Goal: Task Accomplishment & Management: Manage account settings

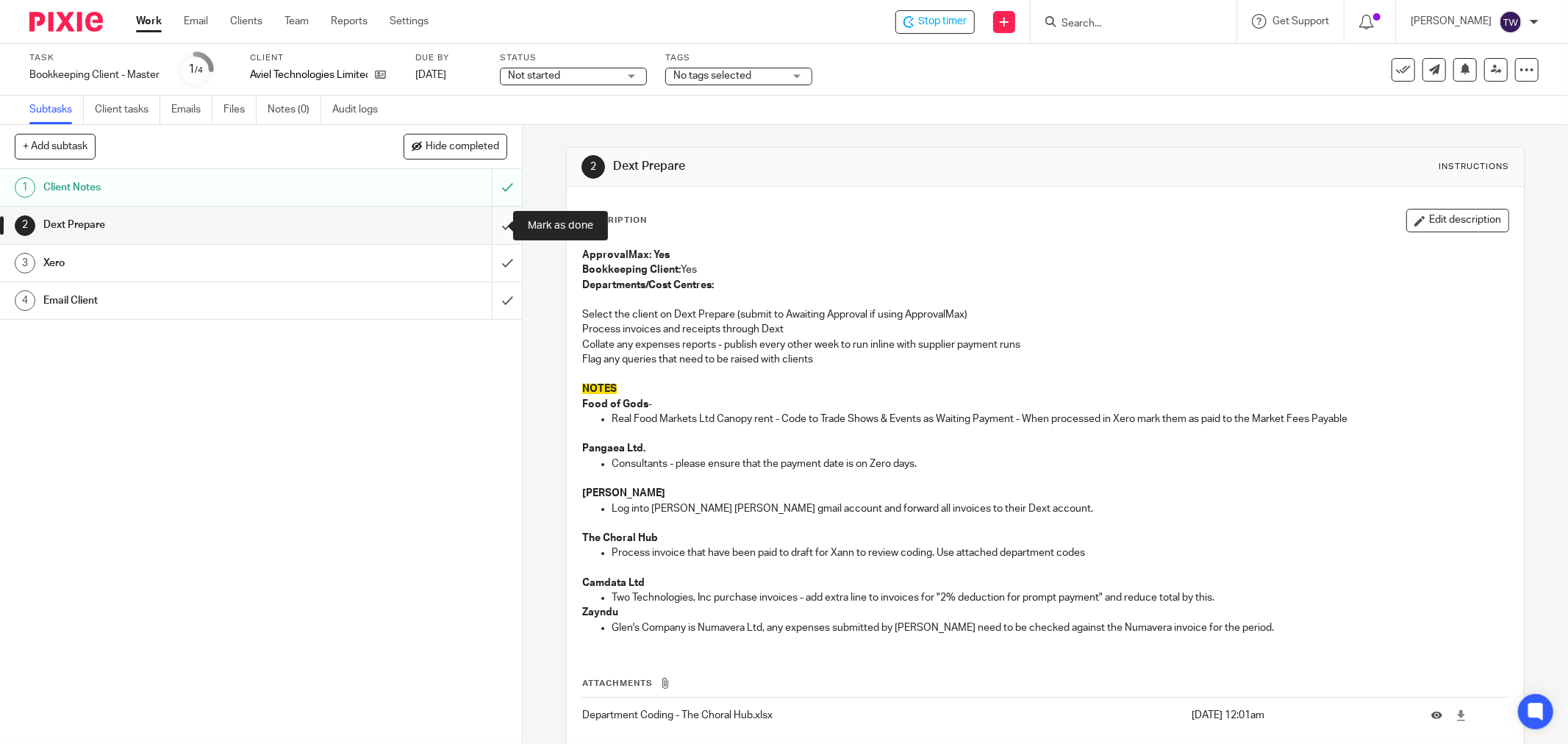
click at [501, 221] on input "submit" at bounding box center [261, 225] width 522 height 37
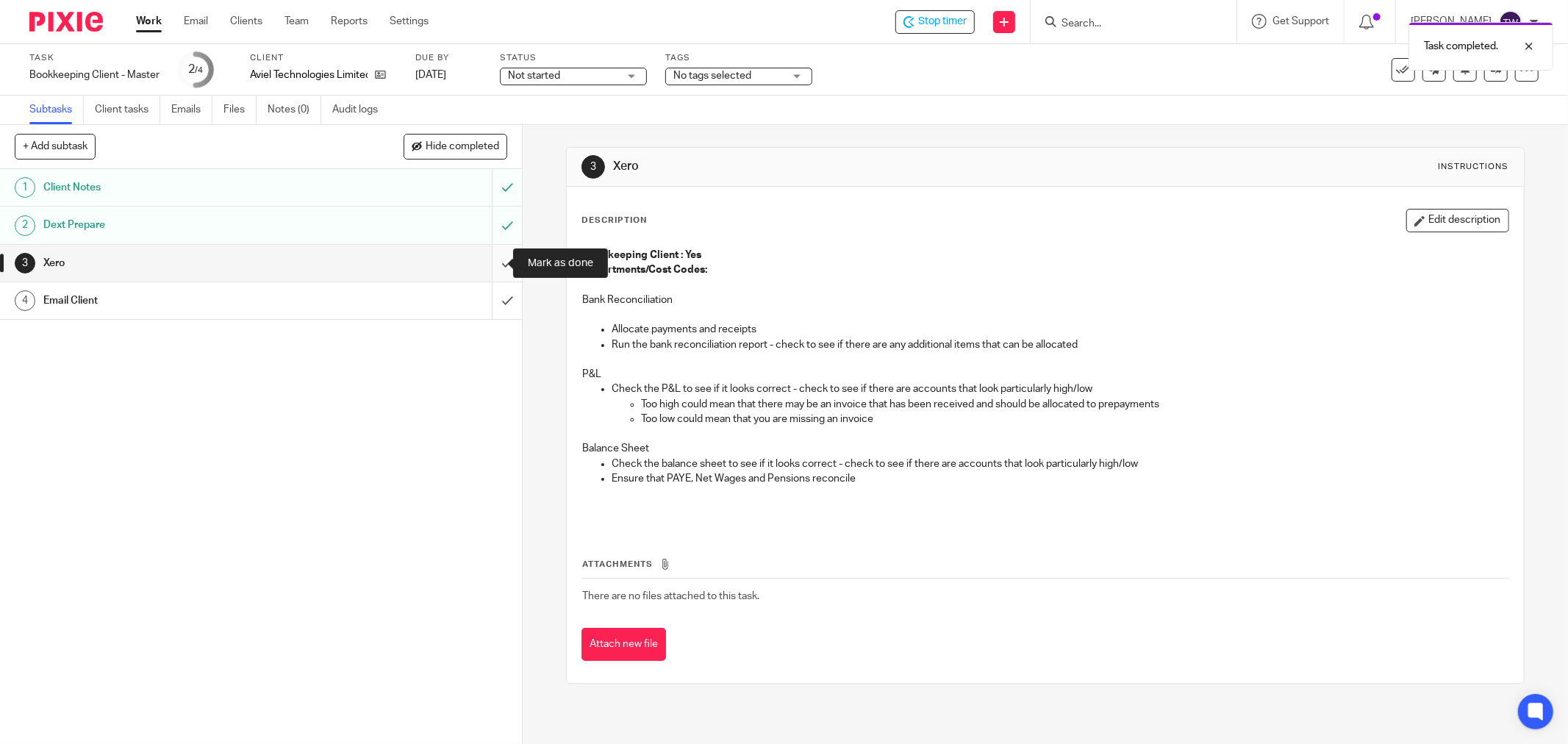
click at [489, 263] on input "submit" at bounding box center [261, 263] width 522 height 37
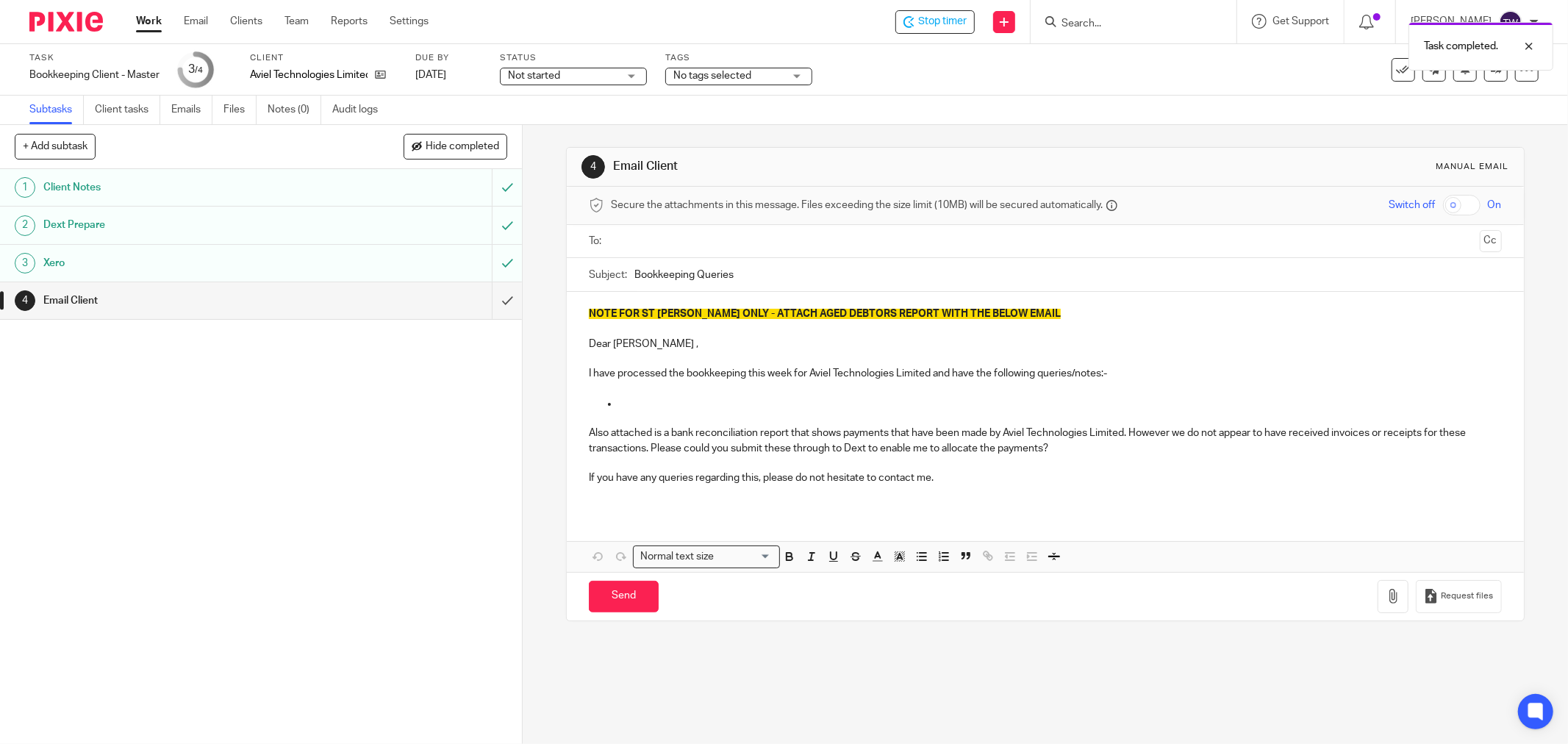
click at [698, 247] on input "text" at bounding box center [1045, 241] width 858 height 17
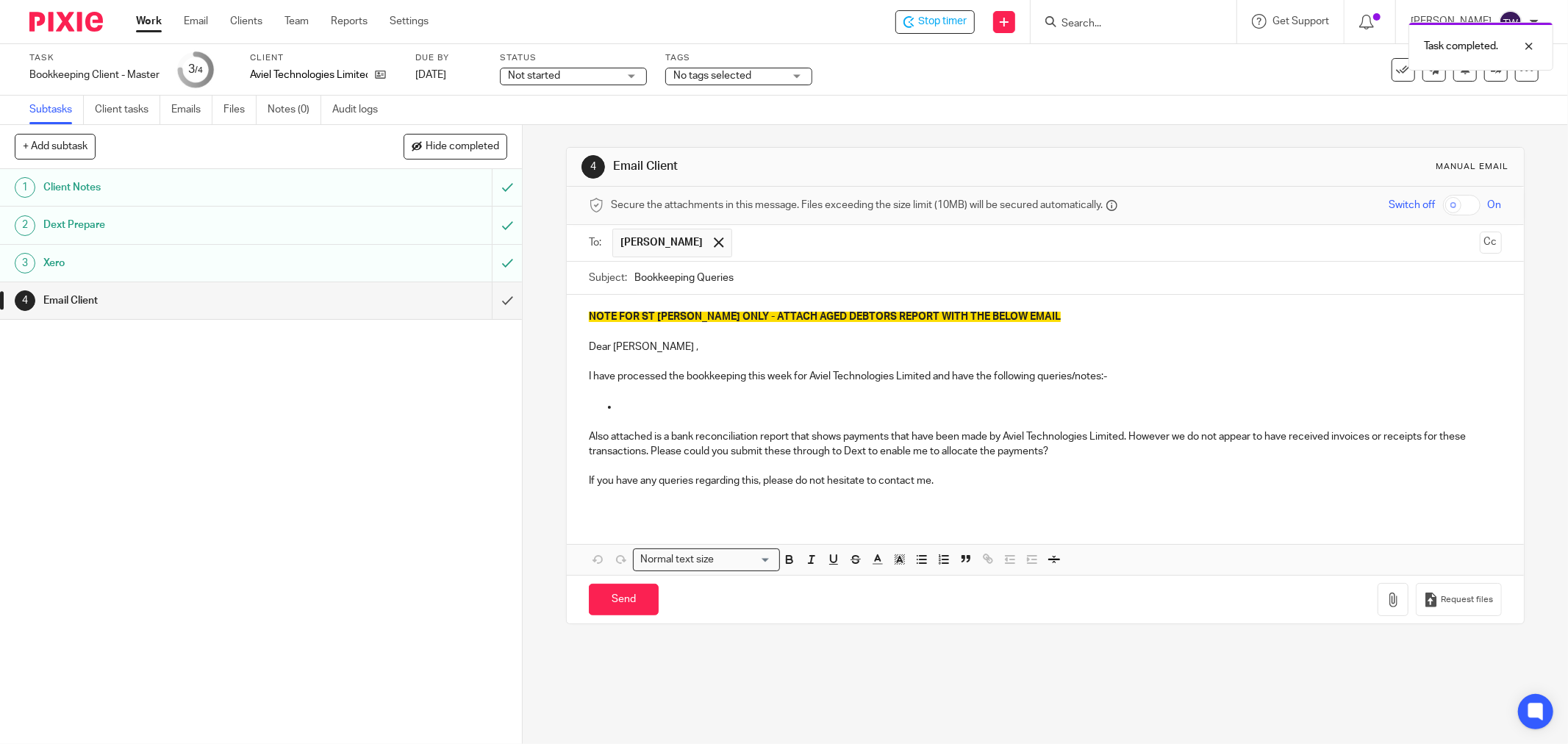
click at [1480, 238] on button "Cc" at bounding box center [1491, 242] width 22 height 22
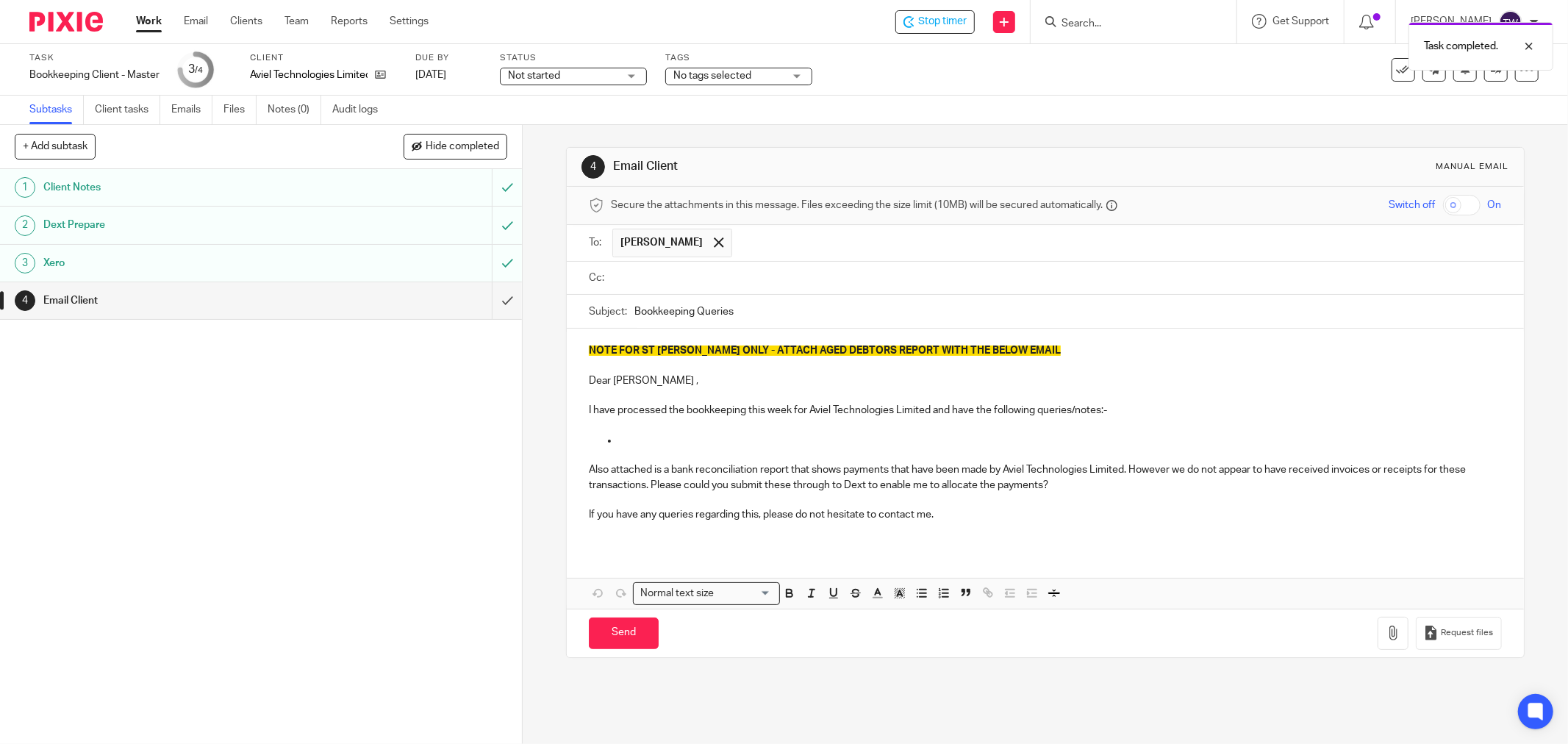
click at [644, 287] on ul at bounding box center [1057, 278] width 889 height 25
click at [649, 282] on input "text" at bounding box center [1056, 277] width 880 height 17
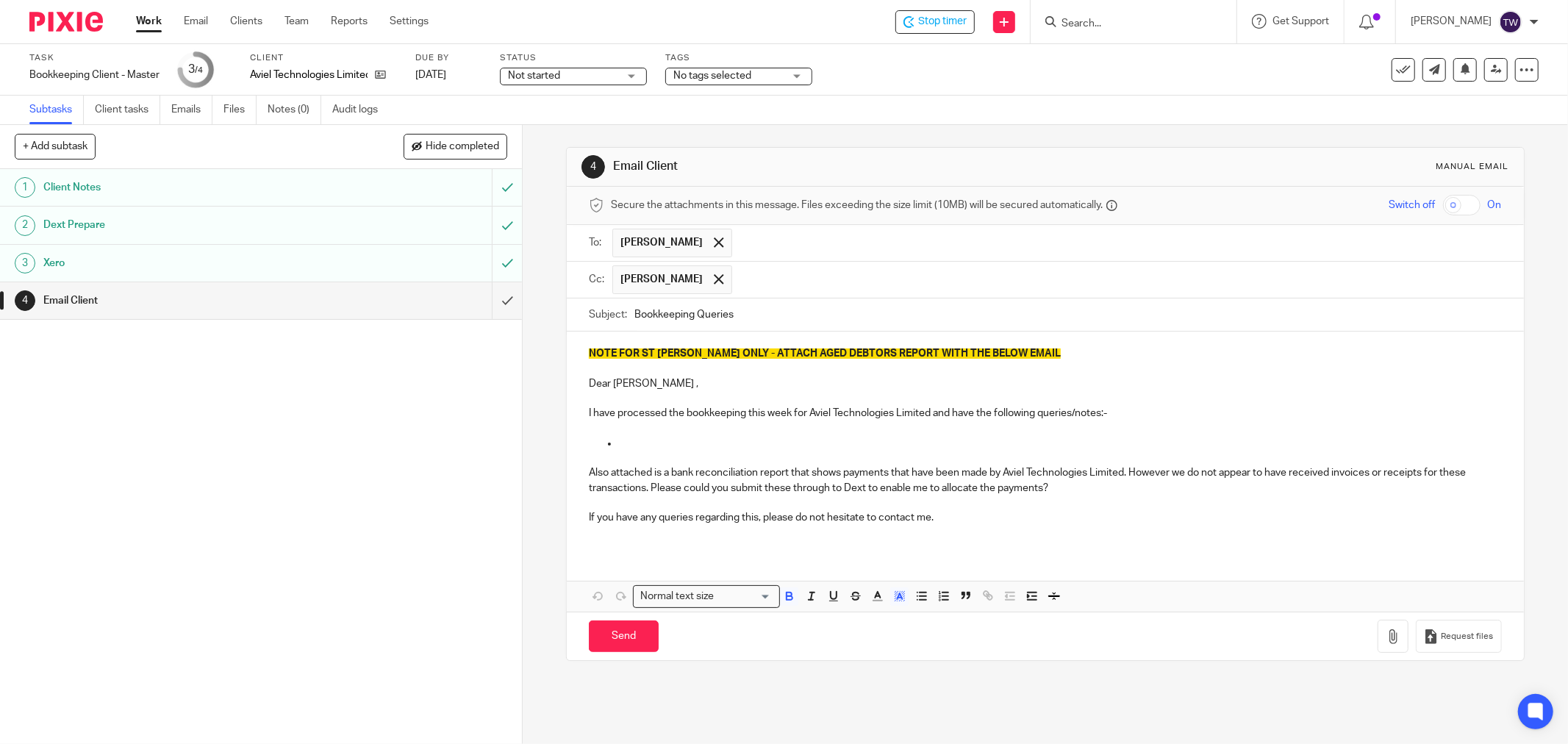
click at [1005, 355] on p "NOTE FOR ST JOHN ONLY - ATTACH AGED DEBTORS REPORT WITH THE BELOW EMAIL" at bounding box center [1045, 353] width 913 height 15
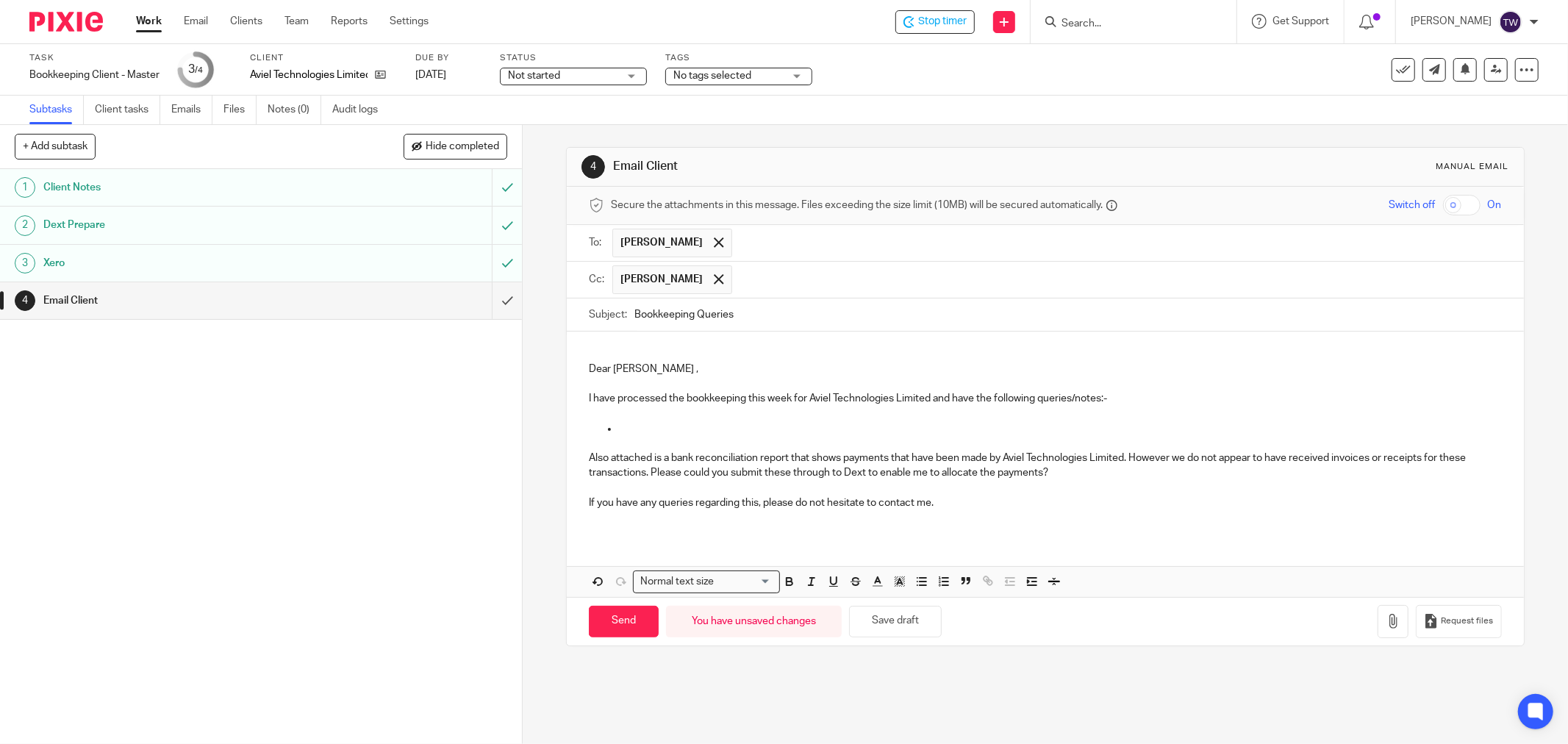
click at [934, 401] on p "I have processed the bookkeeping this week for Aviel Technologies Limited and h…" at bounding box center [1045, 398] width 913 height 15
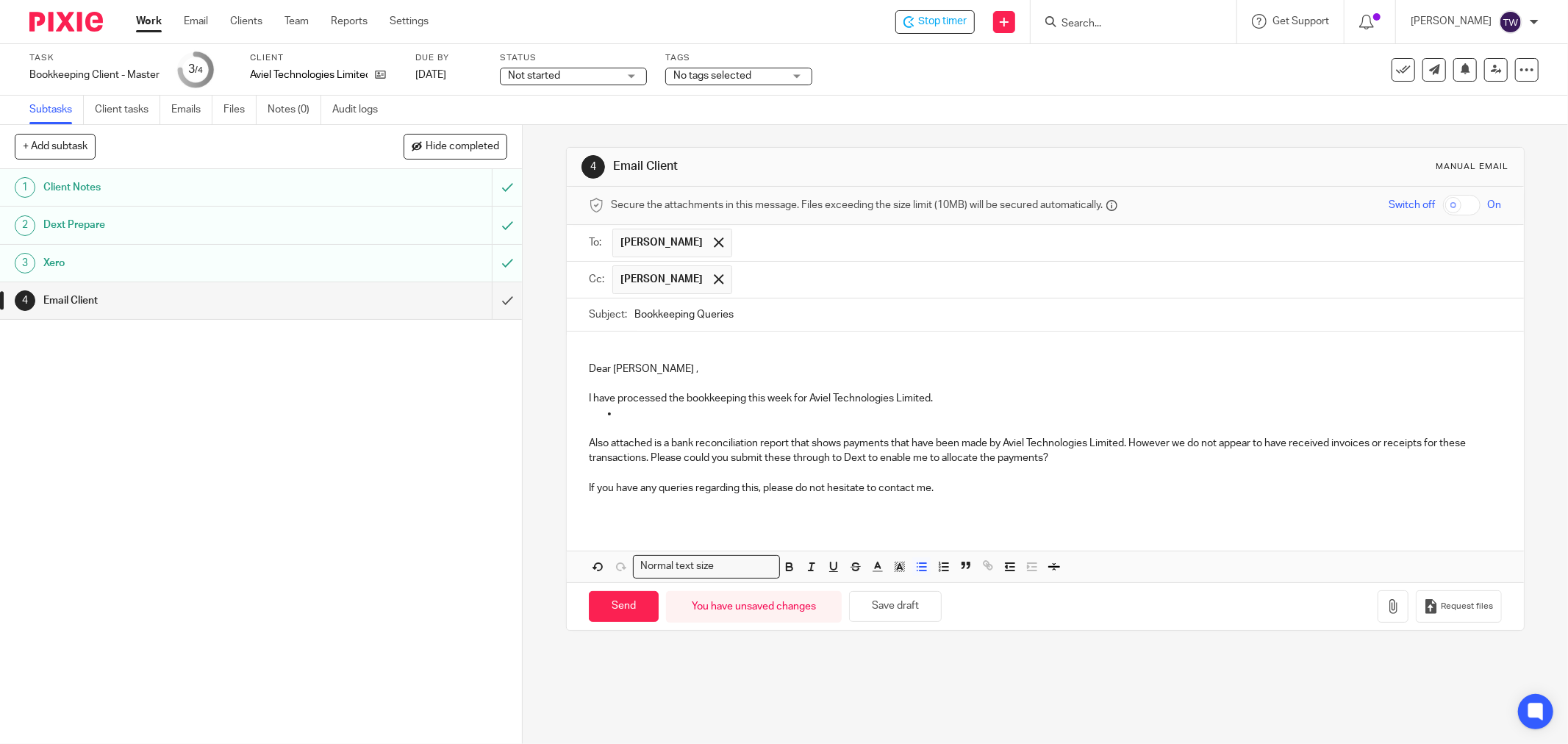
click at [641, 409] on p at bounding box center [1060, 413] width 884 height 15
click at [607, 443] on p "Also attached is a bank reconciliation report that shows payments that have bee…" at bounding box center [1045, 451] width 913 height 30
click at [613, 424] on p at bounding box center [1045, 428] width 913 height 15
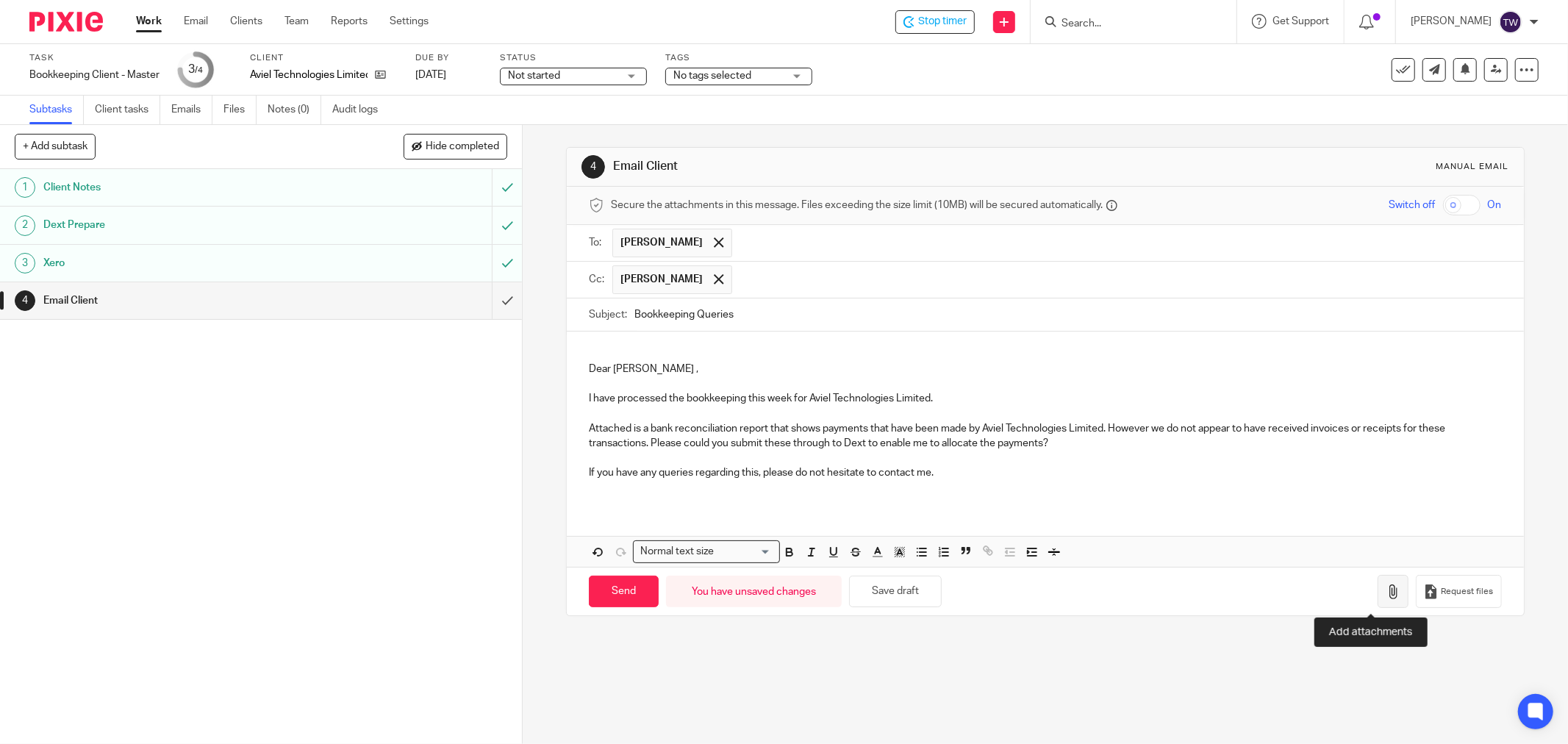
click at [1386, 597] on icon "button" at bounding box center [1393, 592] width 15 height 15
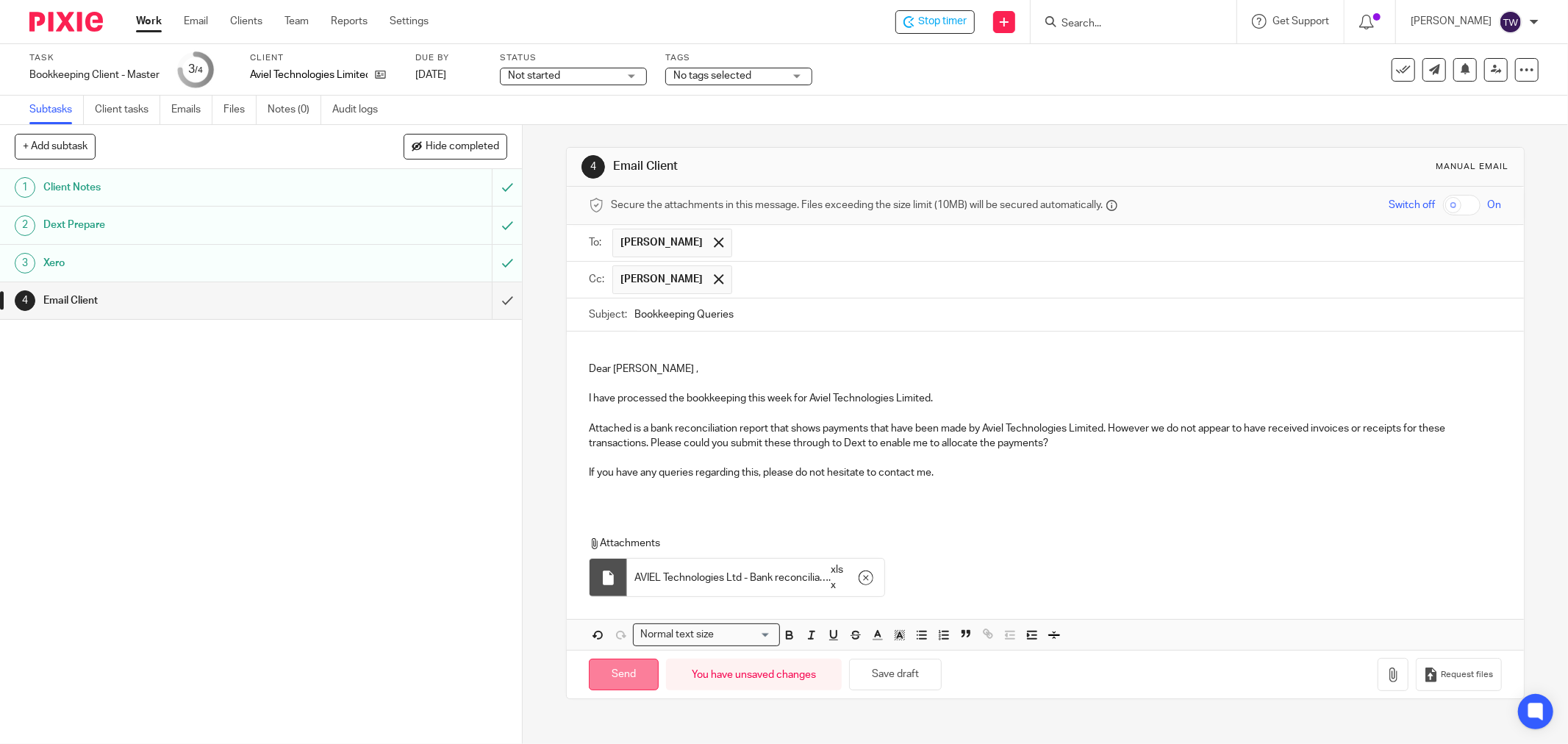
click at [616, 669] on input "Send" at bounding box center [623, 674] width 70 height 32
type input "Sent"
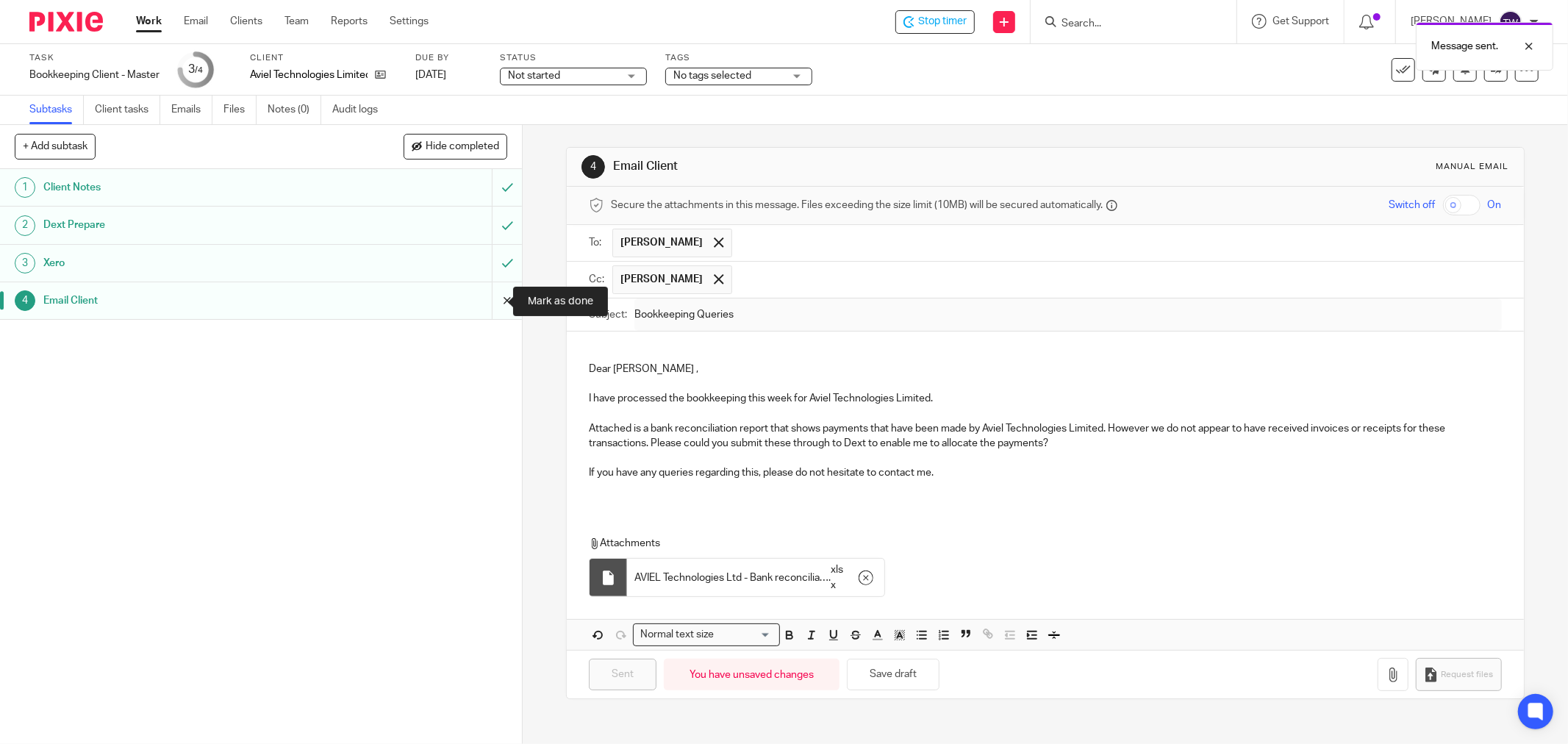
click at [491, 296] on input "submit" at bounding box center [261, 301] width 522 height 37
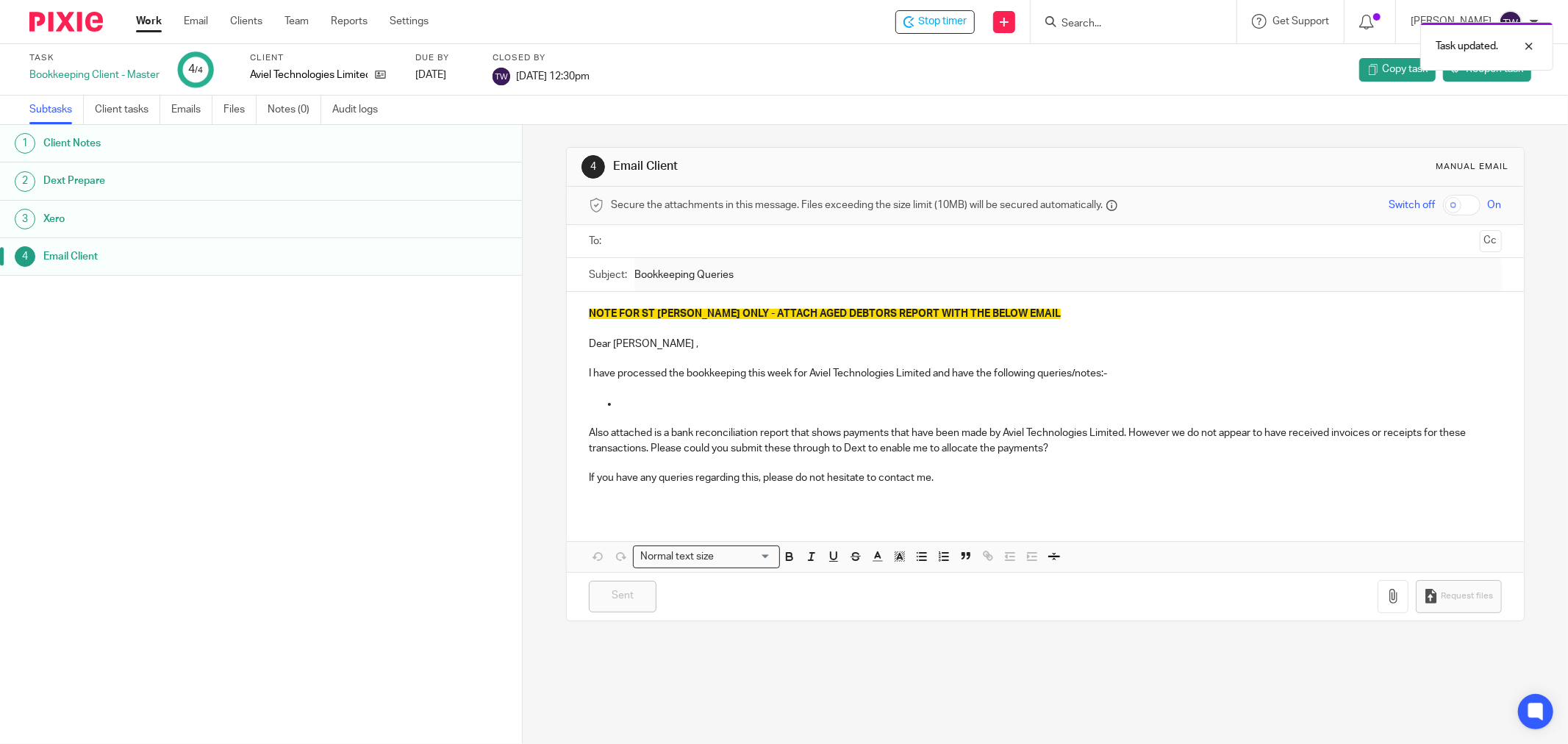
click at [143, 16] on link "Work" at bounding box center [148, 21] width 26 height 15
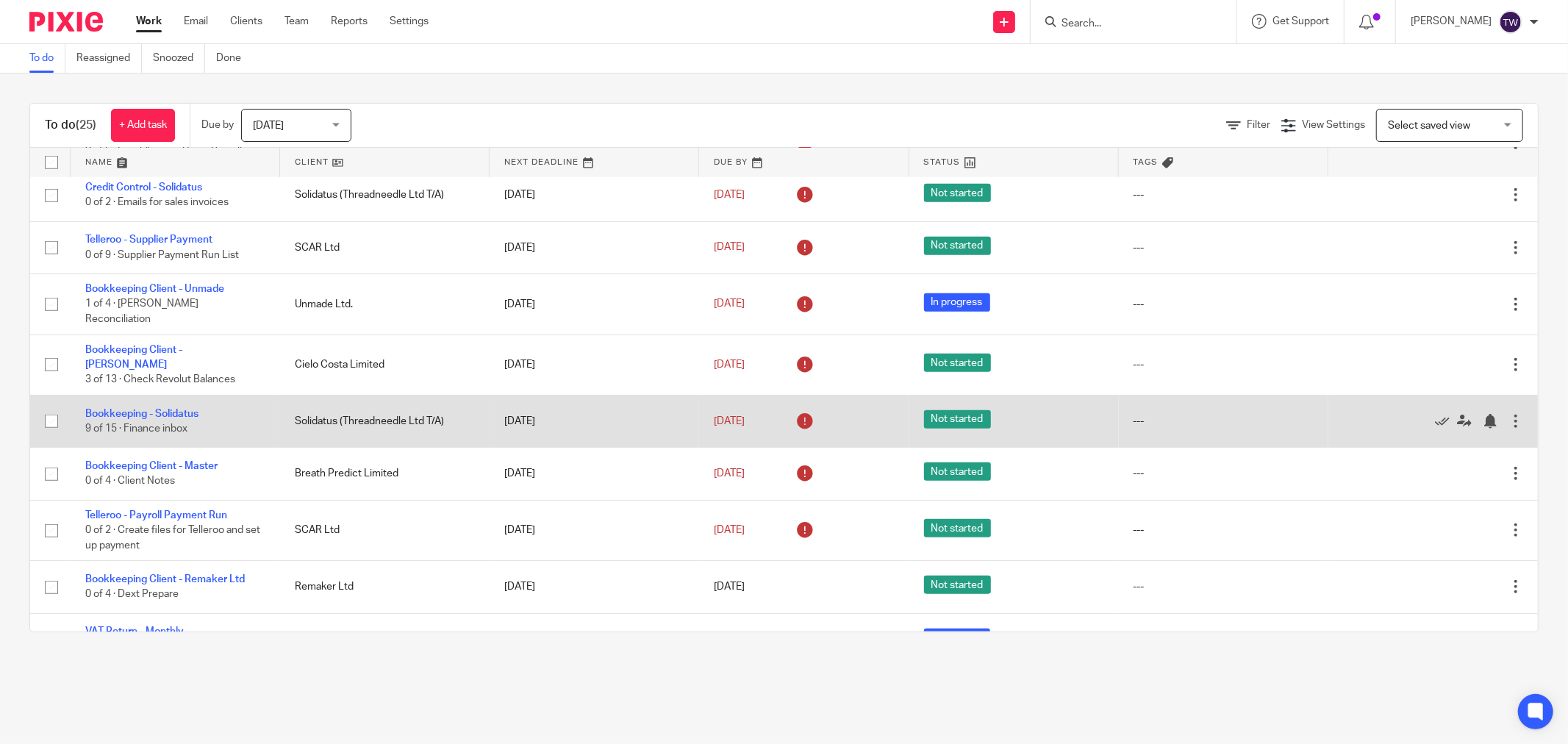
scroll to position [963, 0]
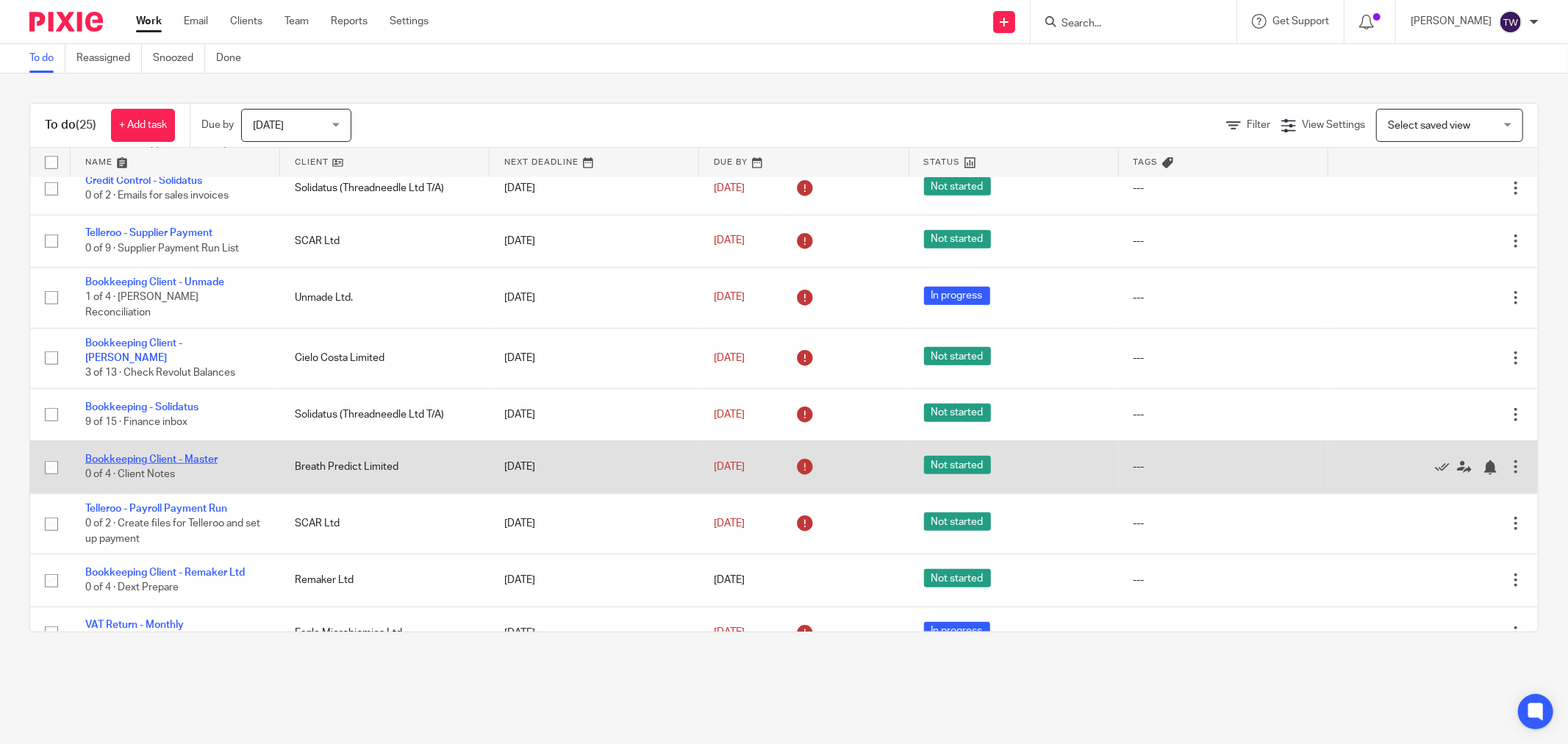
click at [199, 454] on link "Bookkeeping Client - Master" at bounding box center [151, 460] width 132 height 11
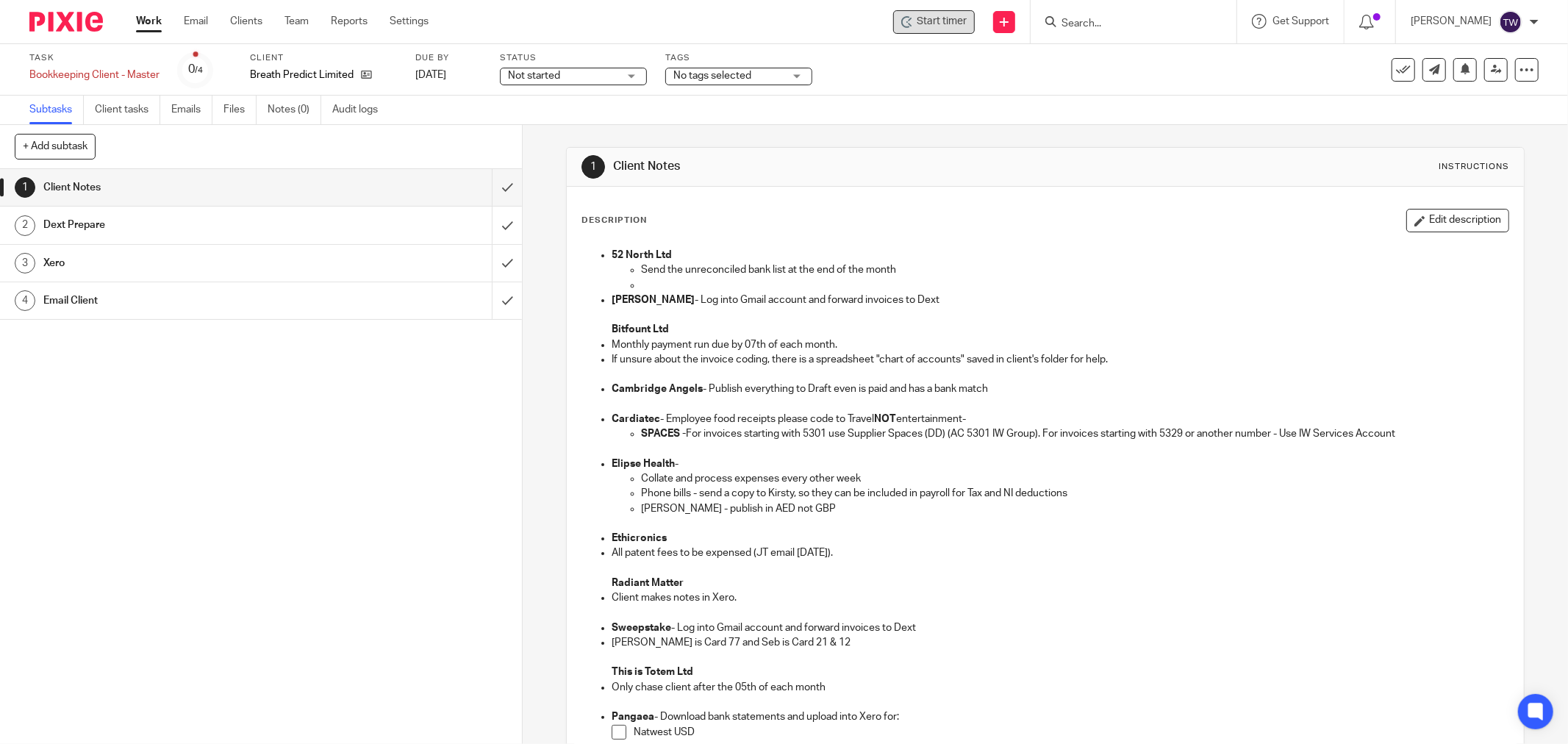
click at [913, 20] on icon at bounding box center [907, 21] width 11 height 11
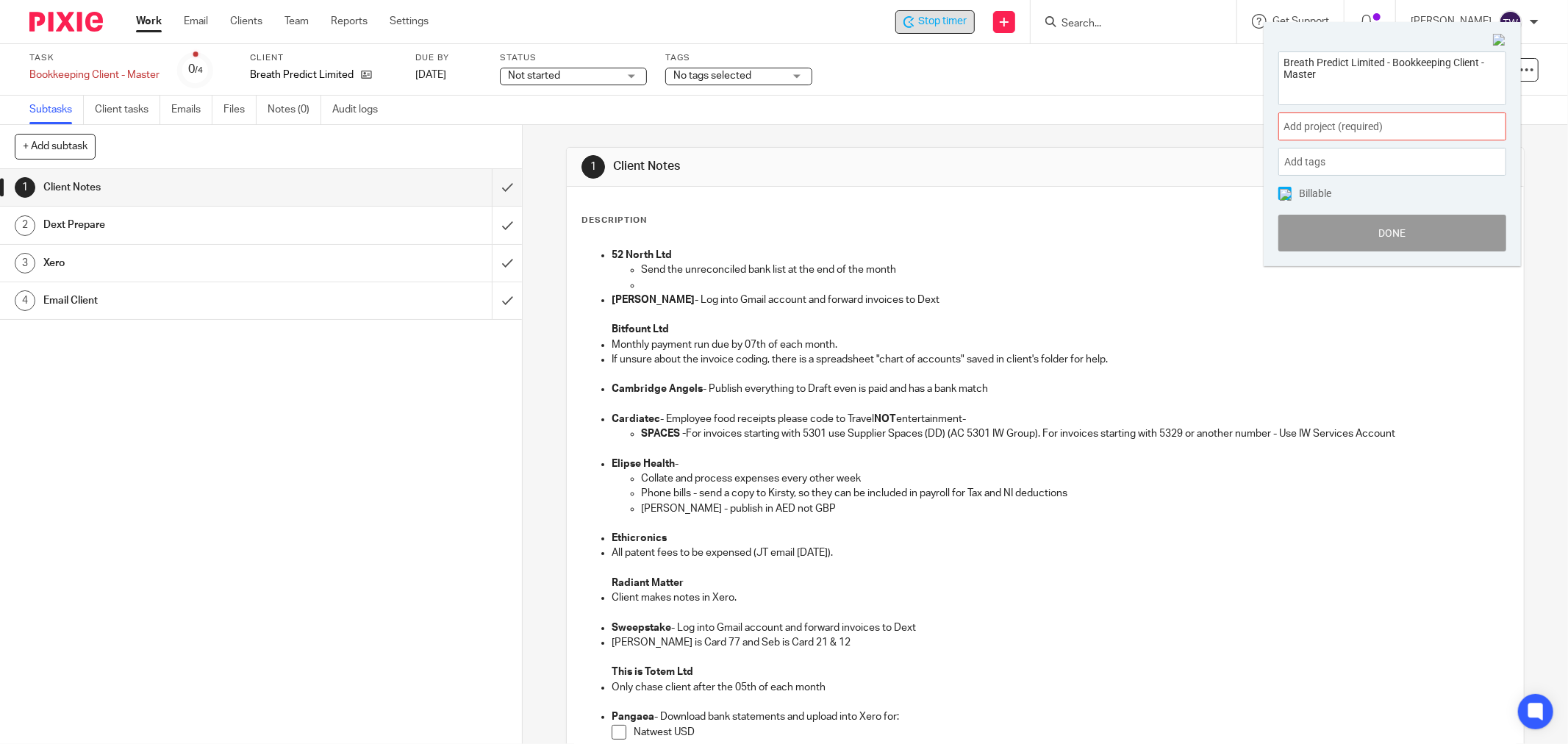
click at [1358, 129] on span "Add project (required) :" at bounding box center [1376, 127] width 185 height 16
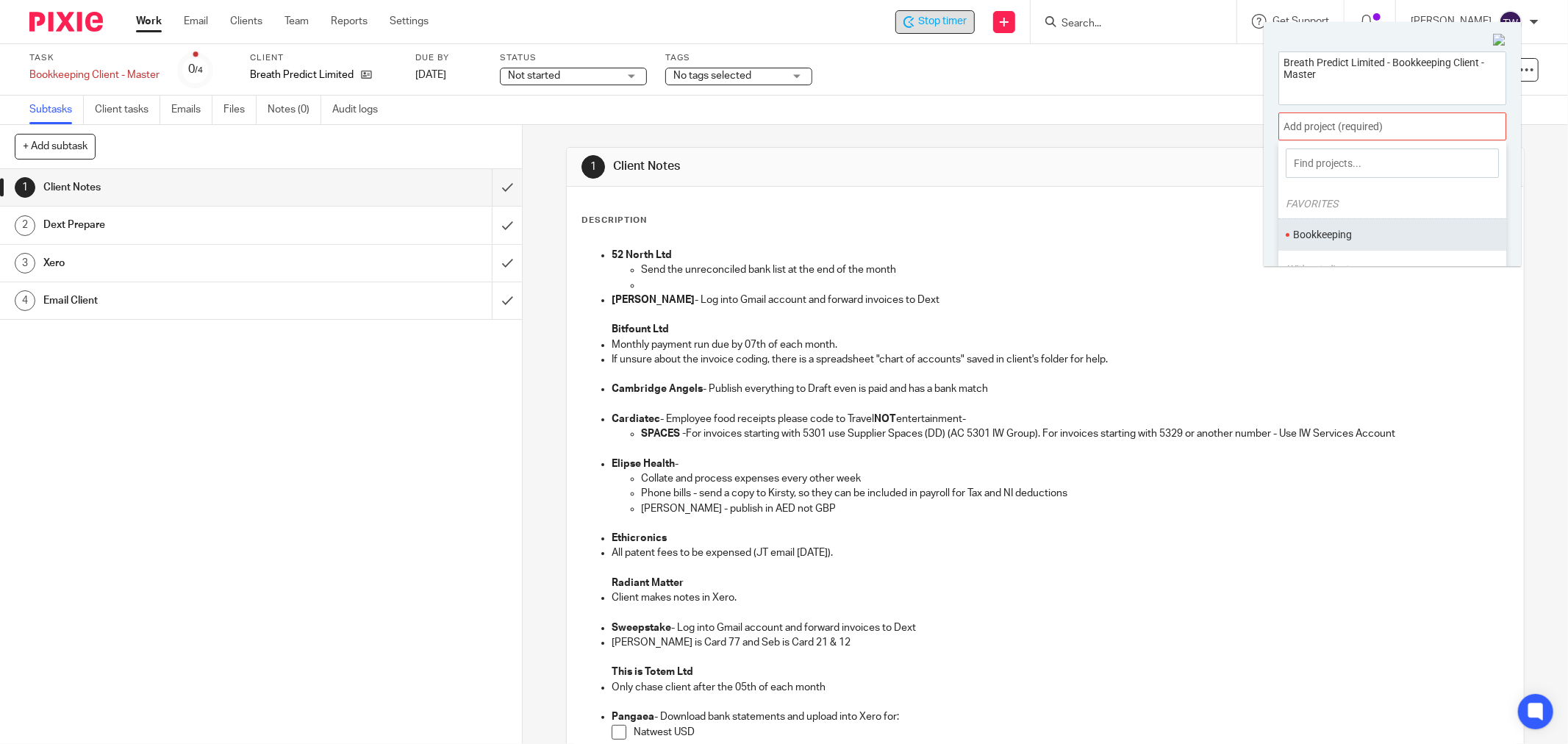
click at [1334, 224] on ul "Bookkeeping" at bounding box center [1392, 234] width 228 height 32
click at [1329, 229] on li "Bookkeeping" at bounding box center [1389, 235] width 192 height 16
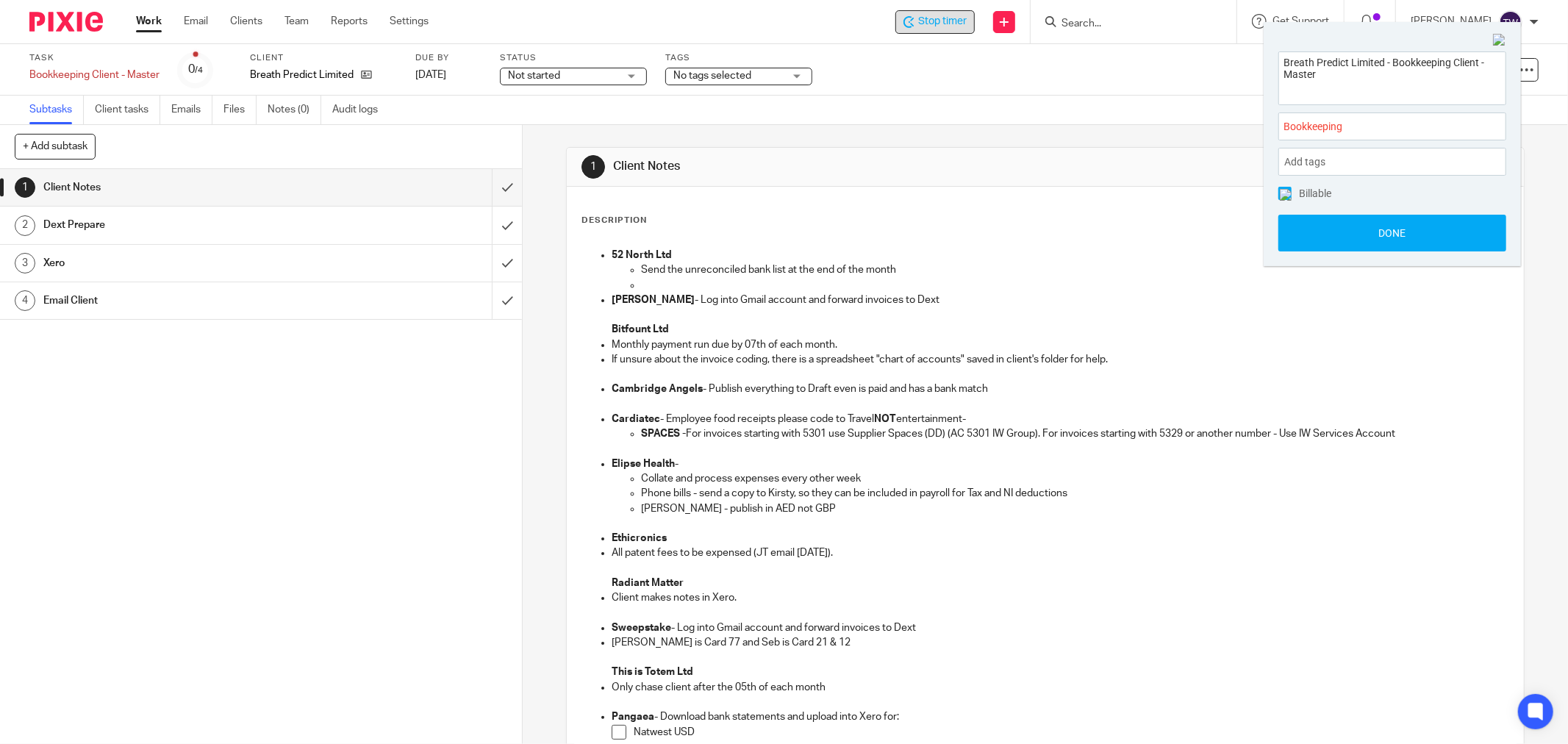
drag, startPoint x: 1302, startPoint y: 230, endPoint x: 1258, endPoint y: 222, distance: 44.7
click at [1301, 230] on button "Done" at bounding box center [1392, 233] width 228 height 37
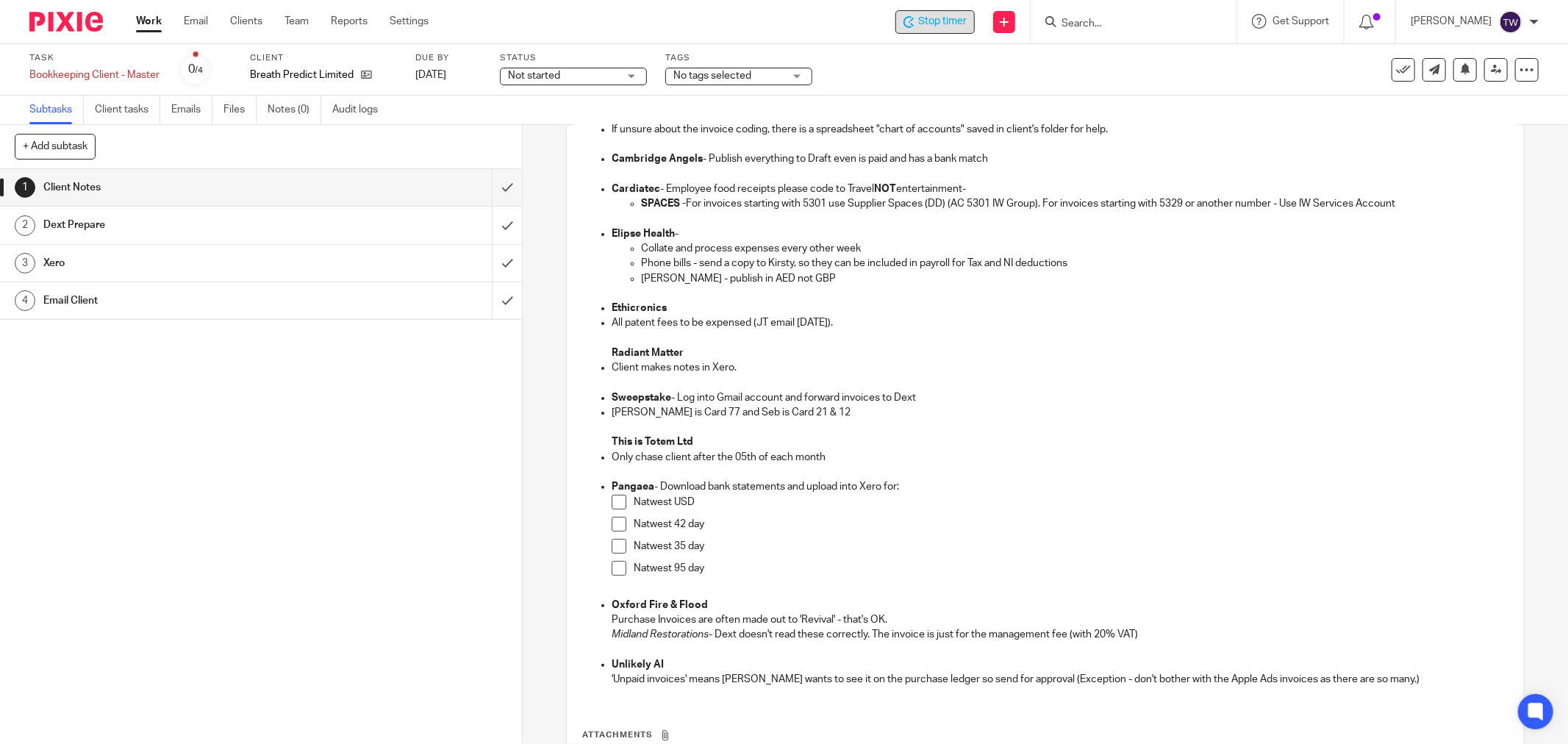
scroll to position [327, 0]
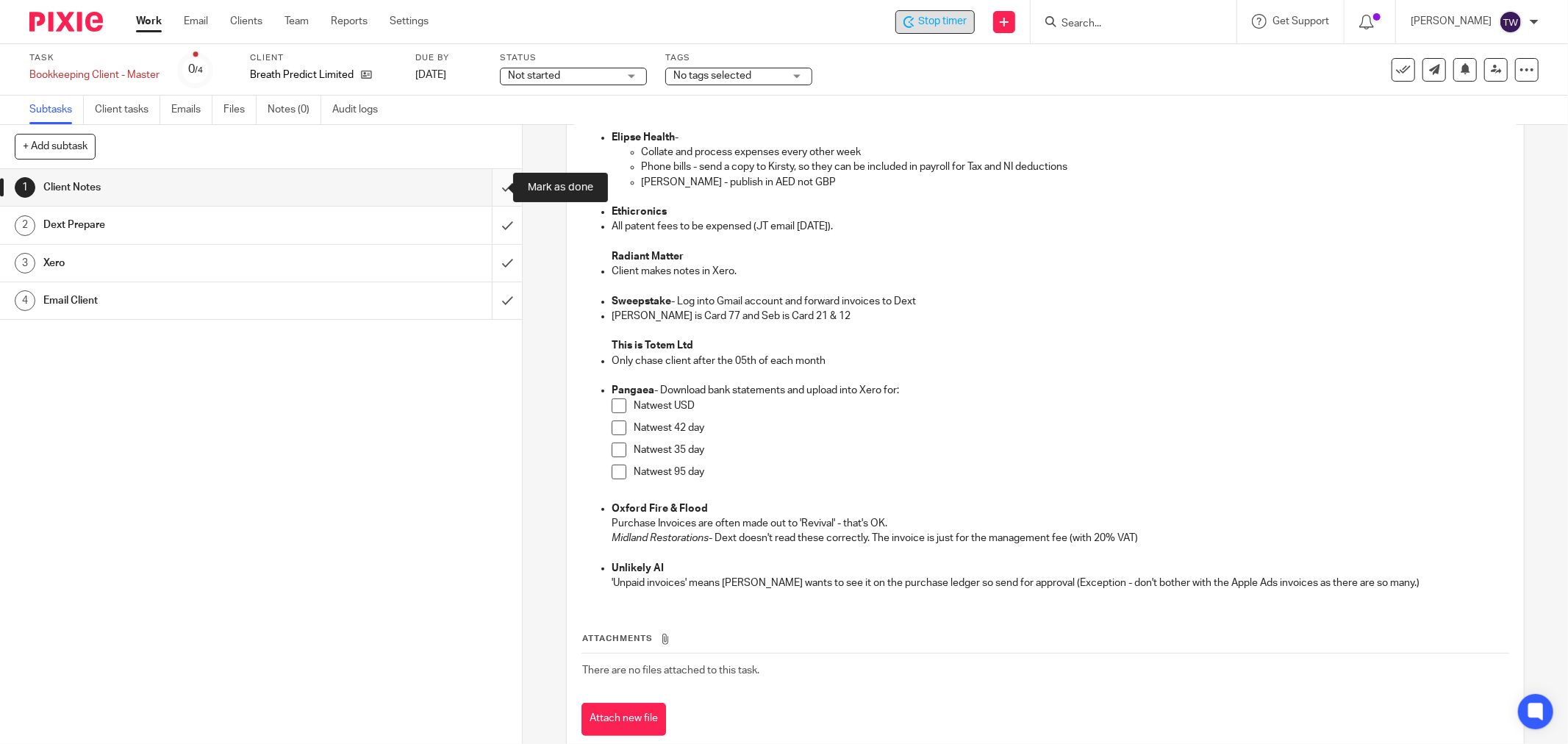
click at [493, 180] on input "submit" at bounding box center [261, 188] width 522 height 37
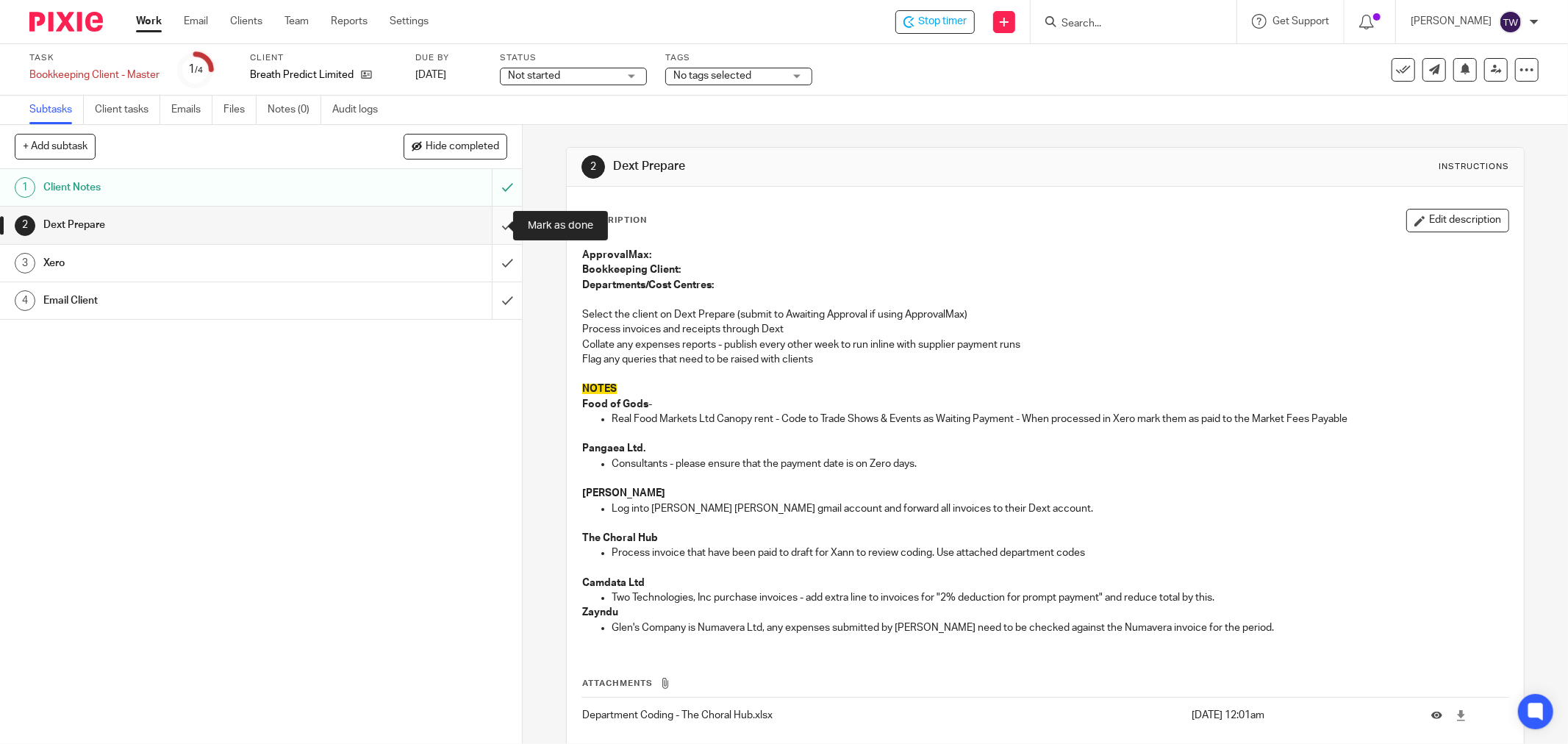
click at [486, 225] on input "submit" at bounding box center [261, 225] width 522 height 37
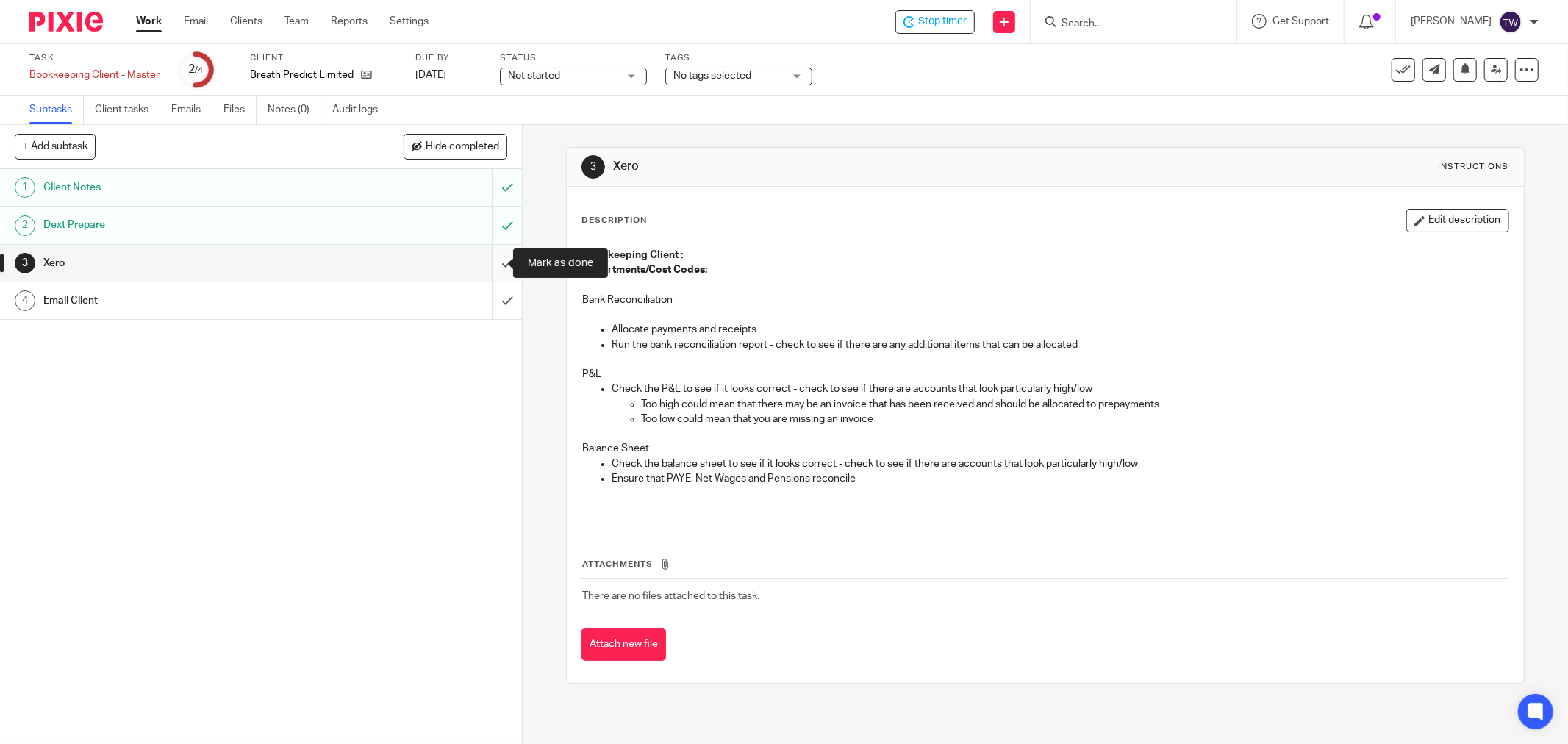
click at [497, 261] on input "submit" at bounding box center [261, 263] width 522 height 37
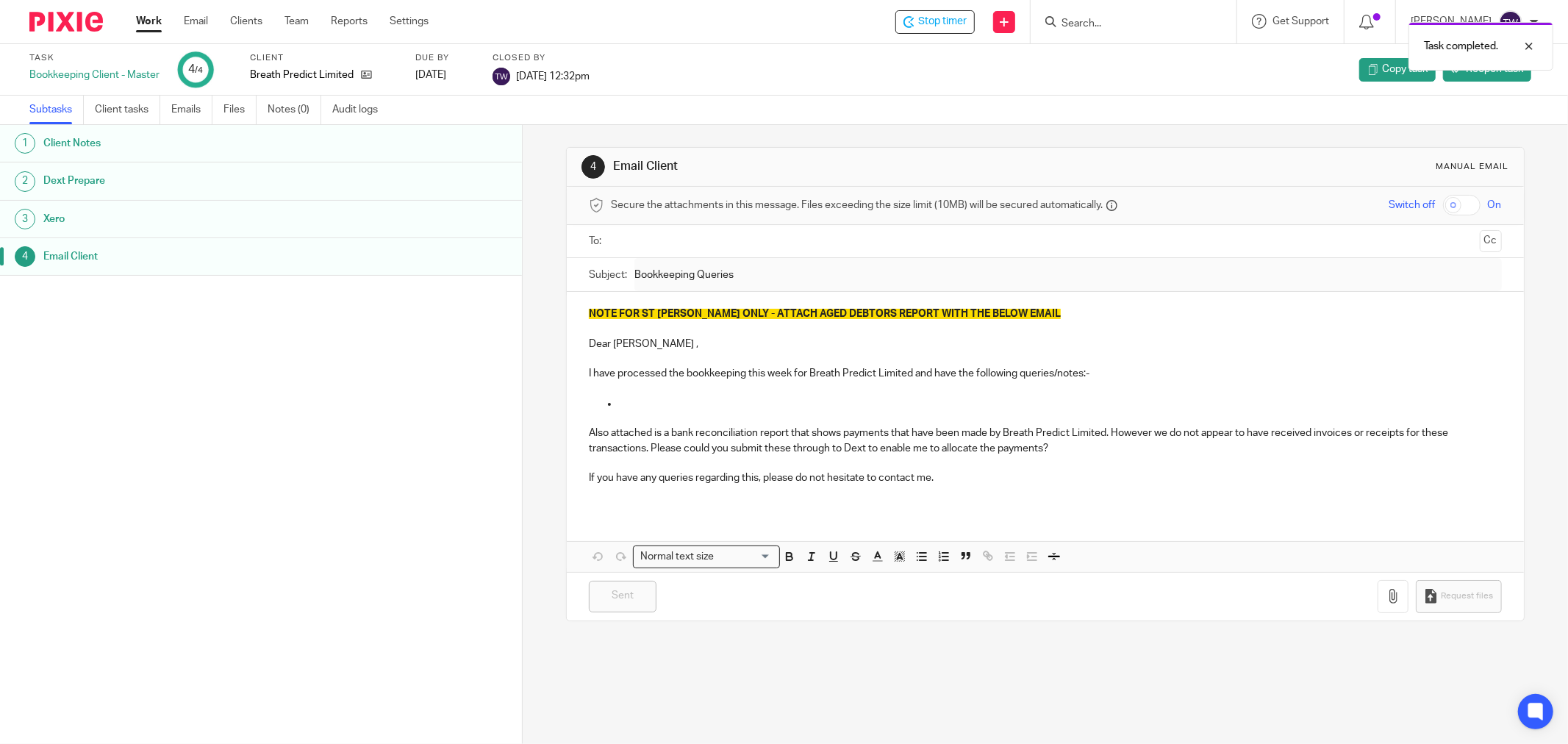
click at [968, 18] on div "Task completed." at bounding box center [1169, 42] width 769 height 55
click at [941, 15] on div "Task completed." at bounding box center [1169, 42] width 769 height 55
click at [943, 23] on span "Stop timer" at bounding box center [942, 22] width 48 height 16
click at [150, 29] on link "Work" at bounding box center [148, 21] width 26 height 15
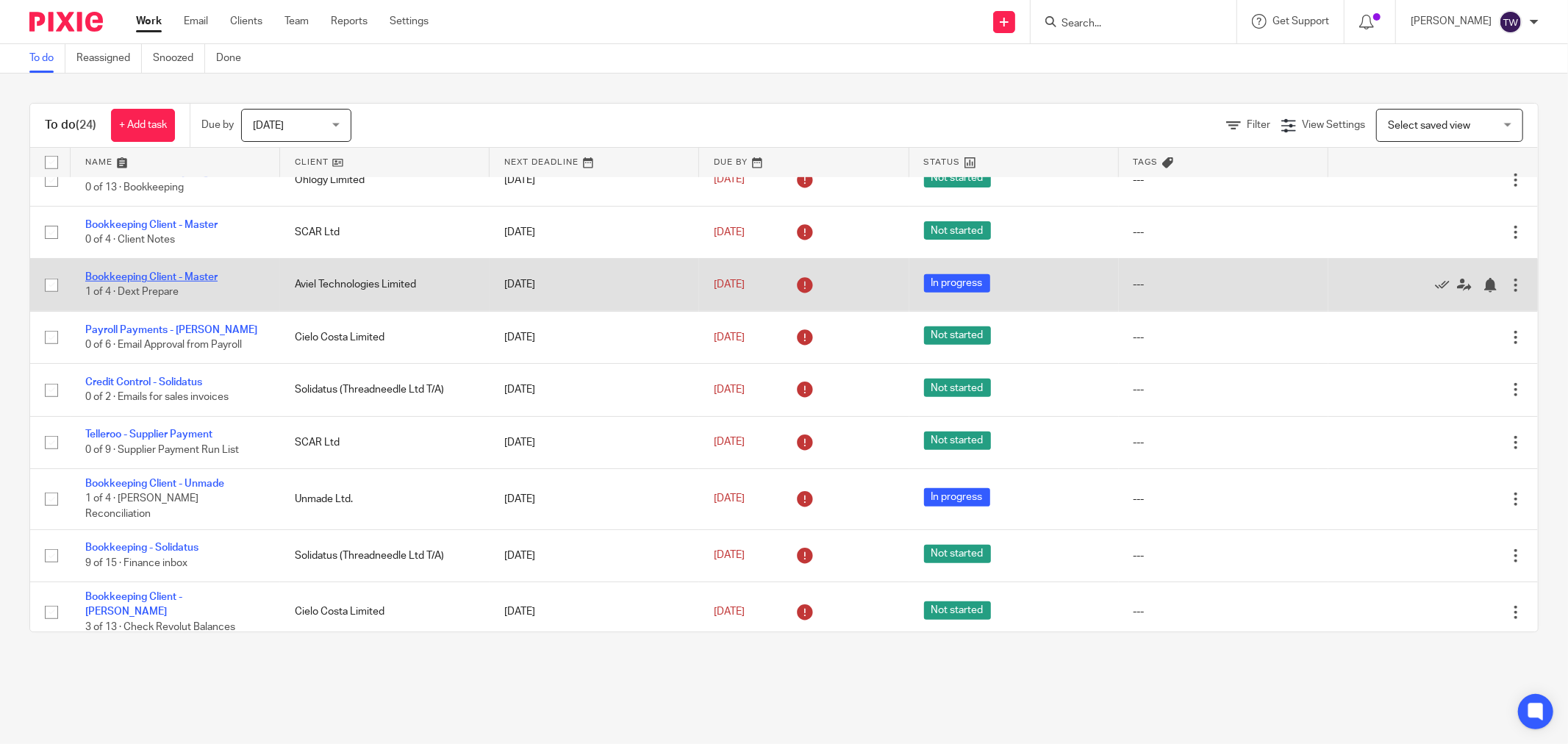
scroll to position [747, 0]
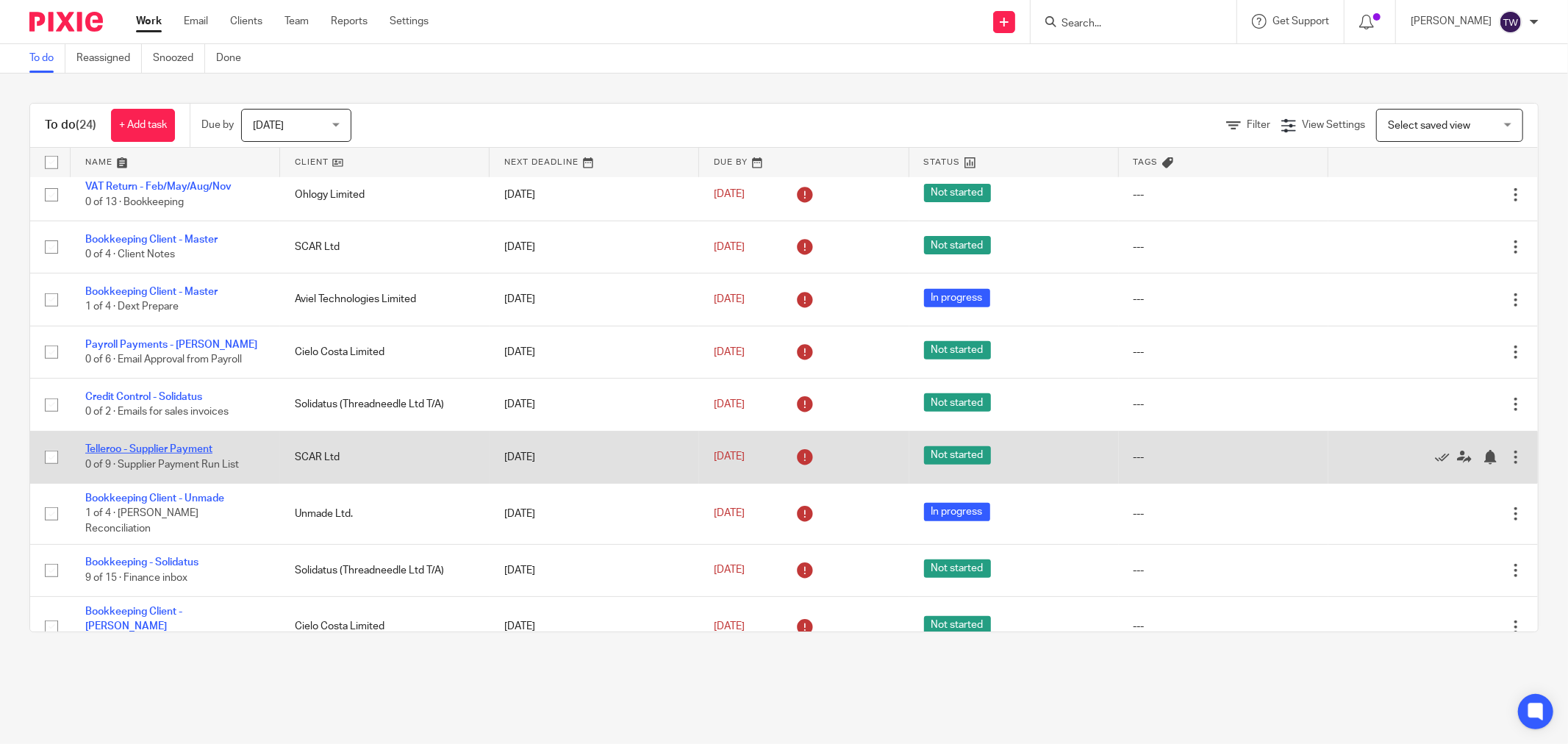
click at [187, 444] on link "Telleroo - Supplier Payment" at bounding box center [149, 449] width 127 height 11
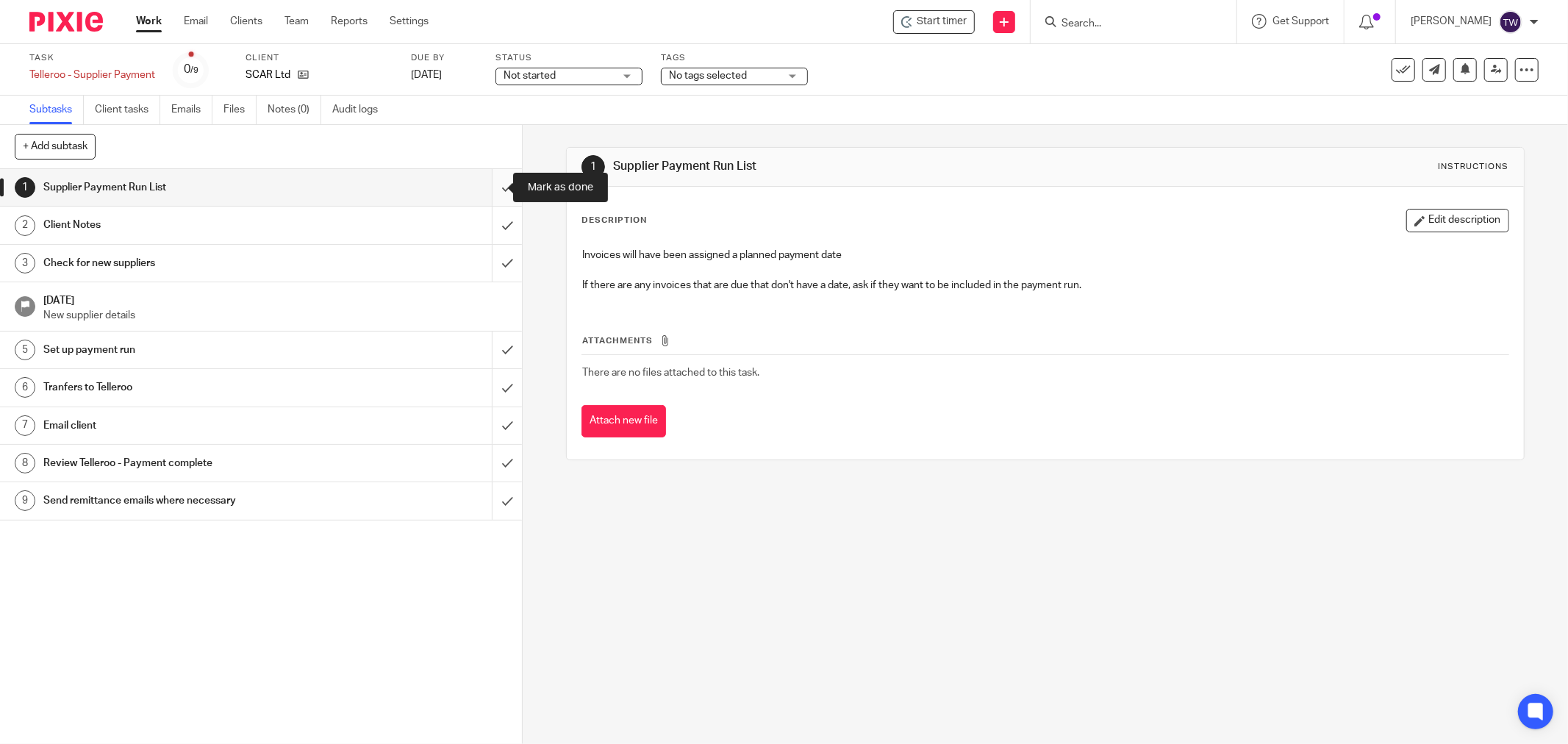
click at [496, 185] on input "submit" at bounding box center [261, 188] width 522 height 37
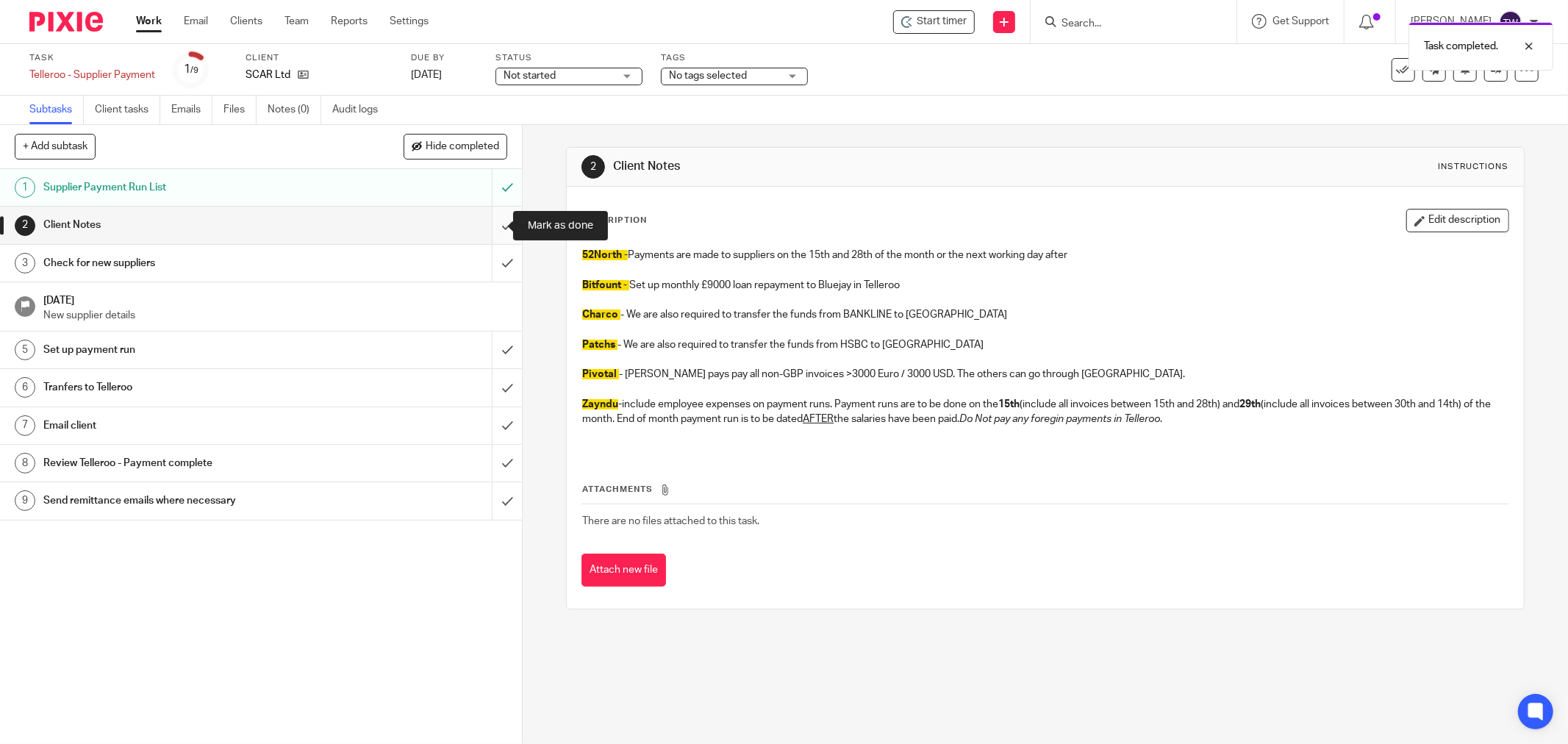
click at [501, 216] on input "submit" at bounding box center [261, 225] width 522 height 37
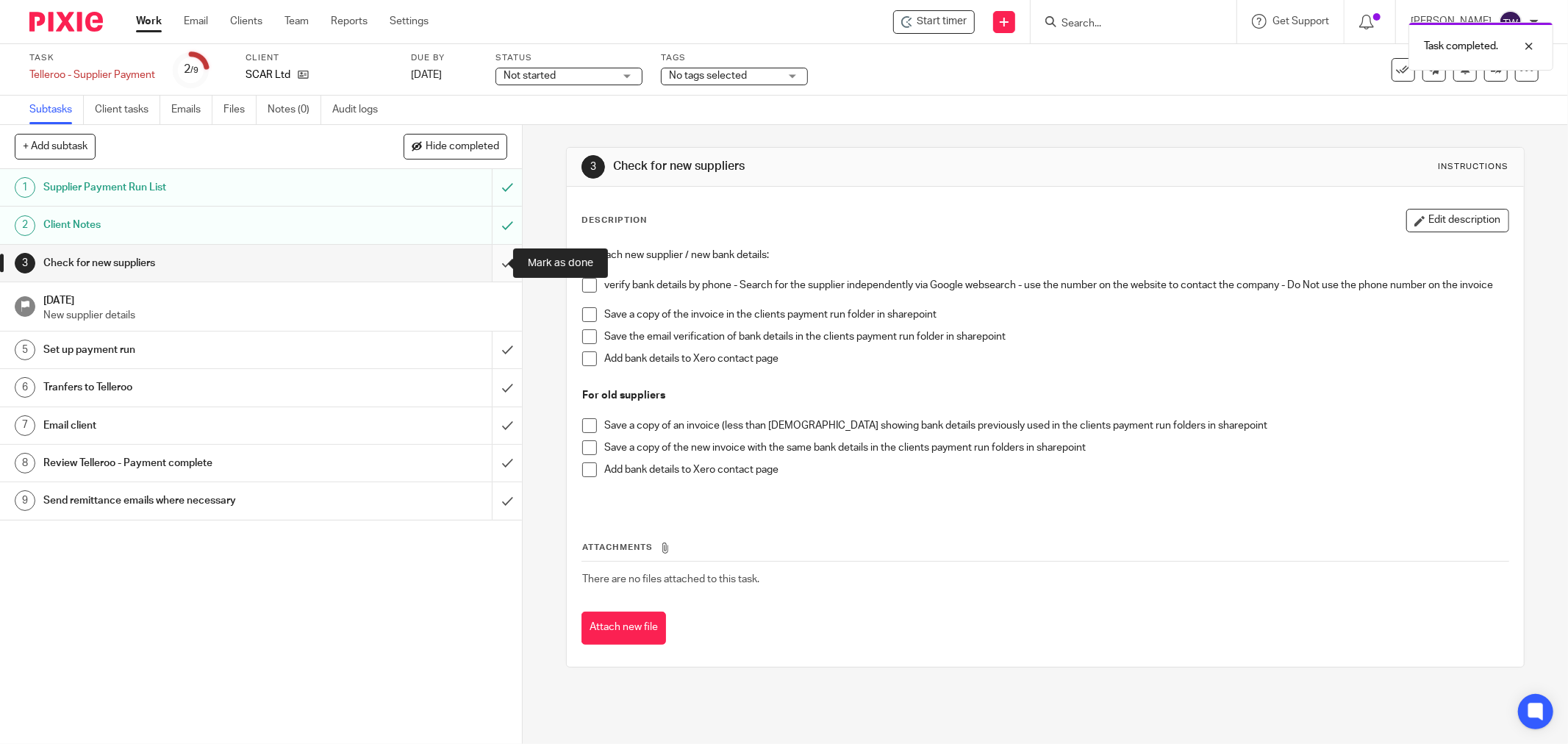
click at [496, 254] on input "submit" at bounding box center [261, 263] width 522 height 37
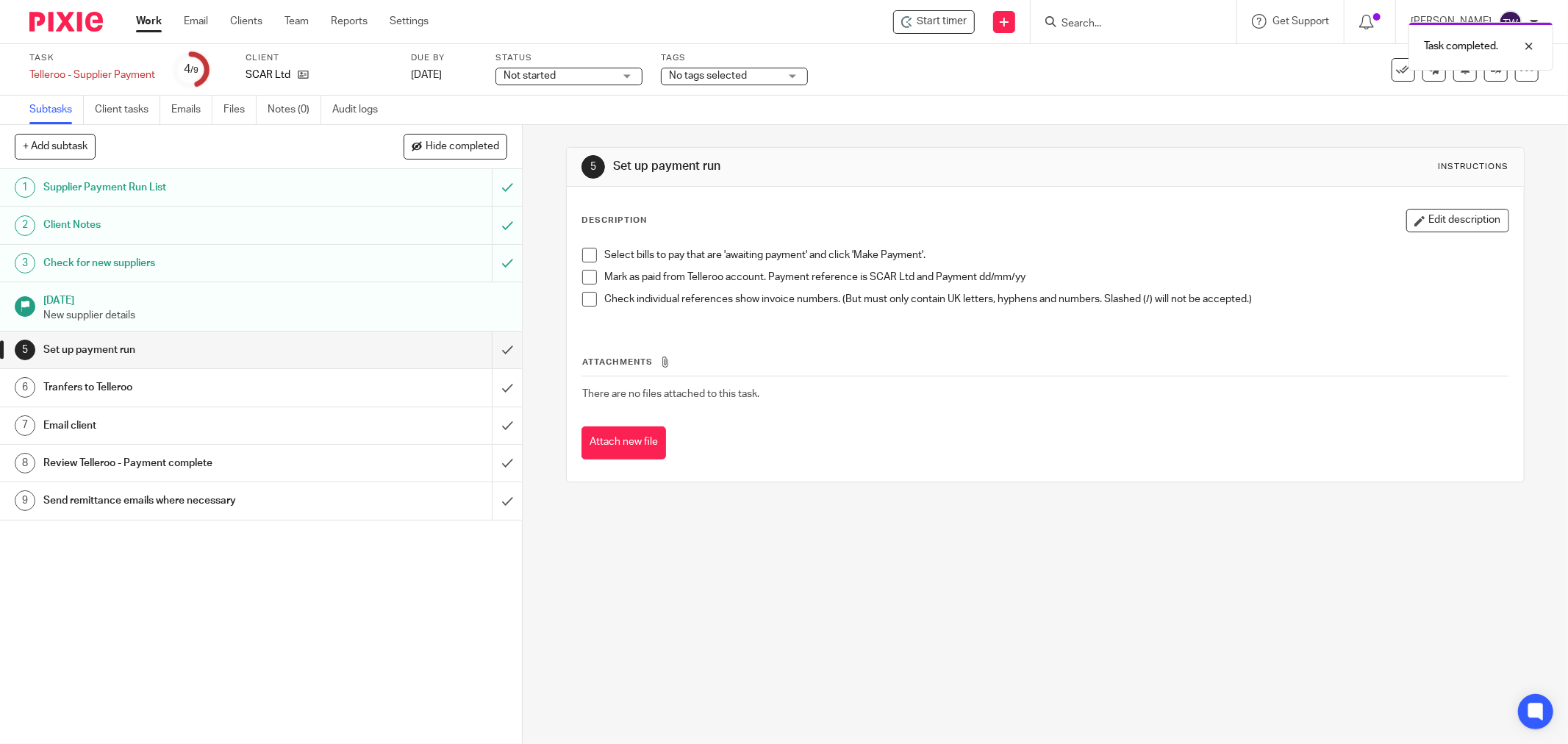
click at [607, 73] on span "Not started" at bounding box center [558, 77] width 110 height 16
click at [599, 119] on li "In progress" at bounding box center [569, 129] width 145 height 30
click at [136, 22] on link "Work" at bounding box center [148, 21] width 26 height 15
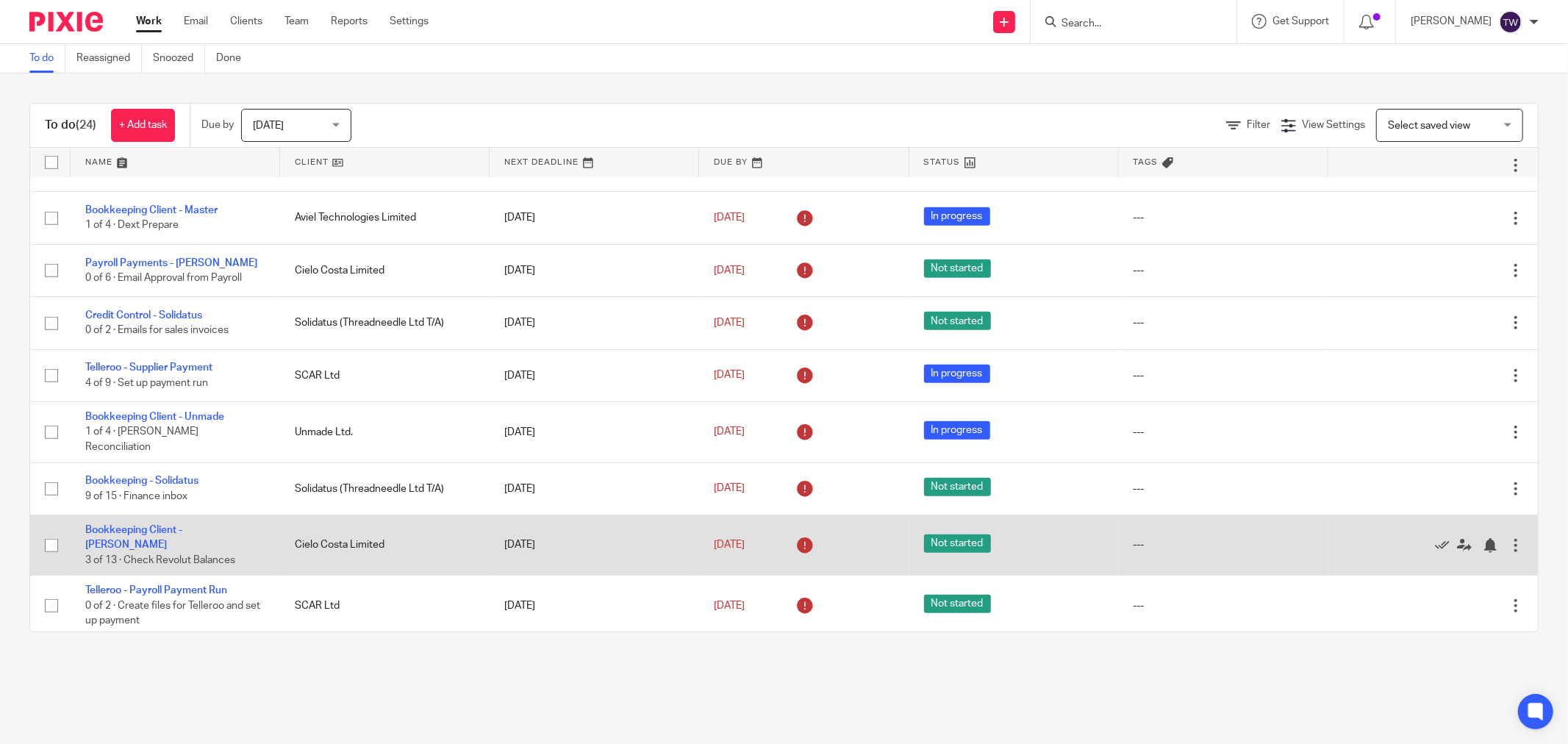
scroll to position [910, 0]
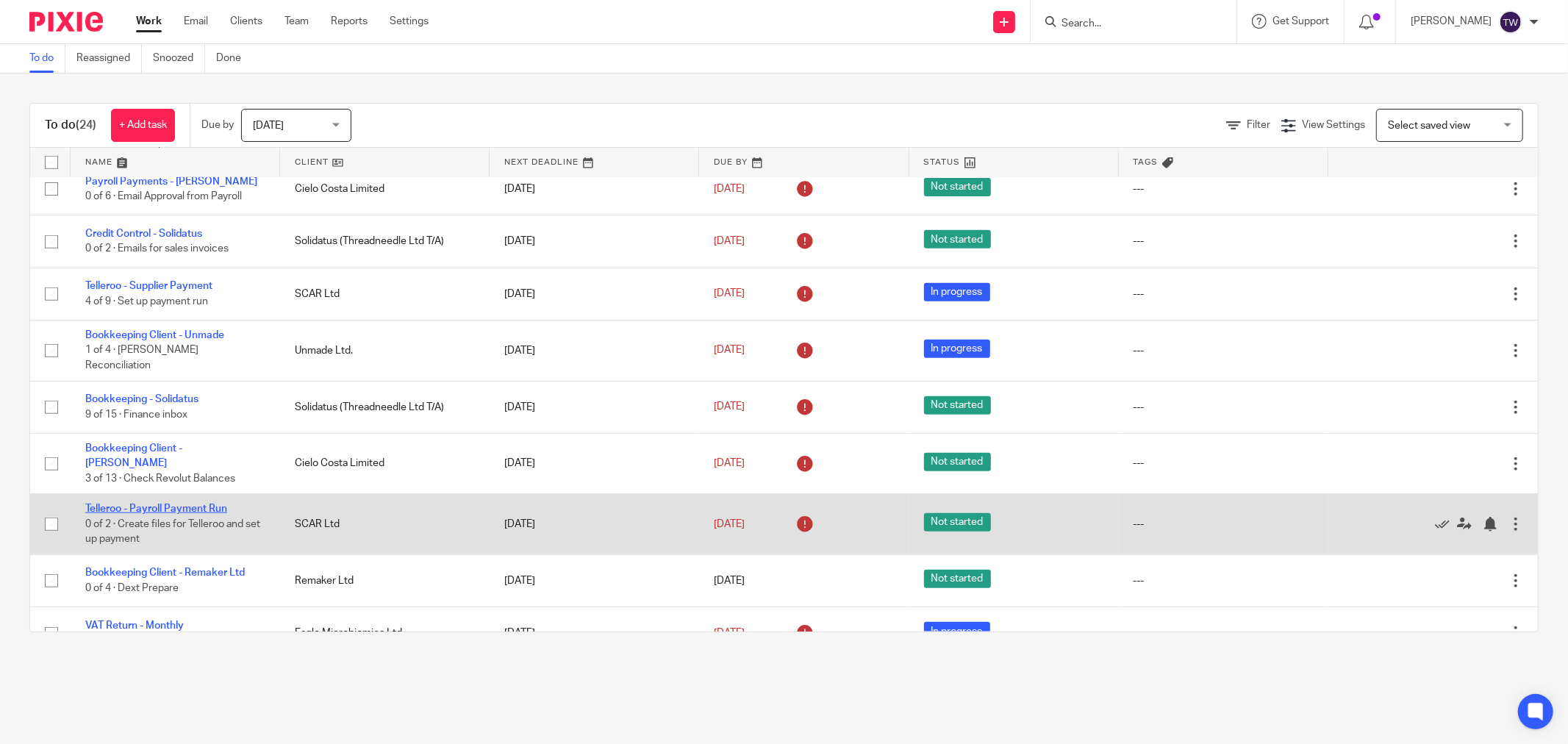
click at [192, 504] on link "Telleroo - Payroll Payment Run" at bounding box center [156, 509] width 142 height 11
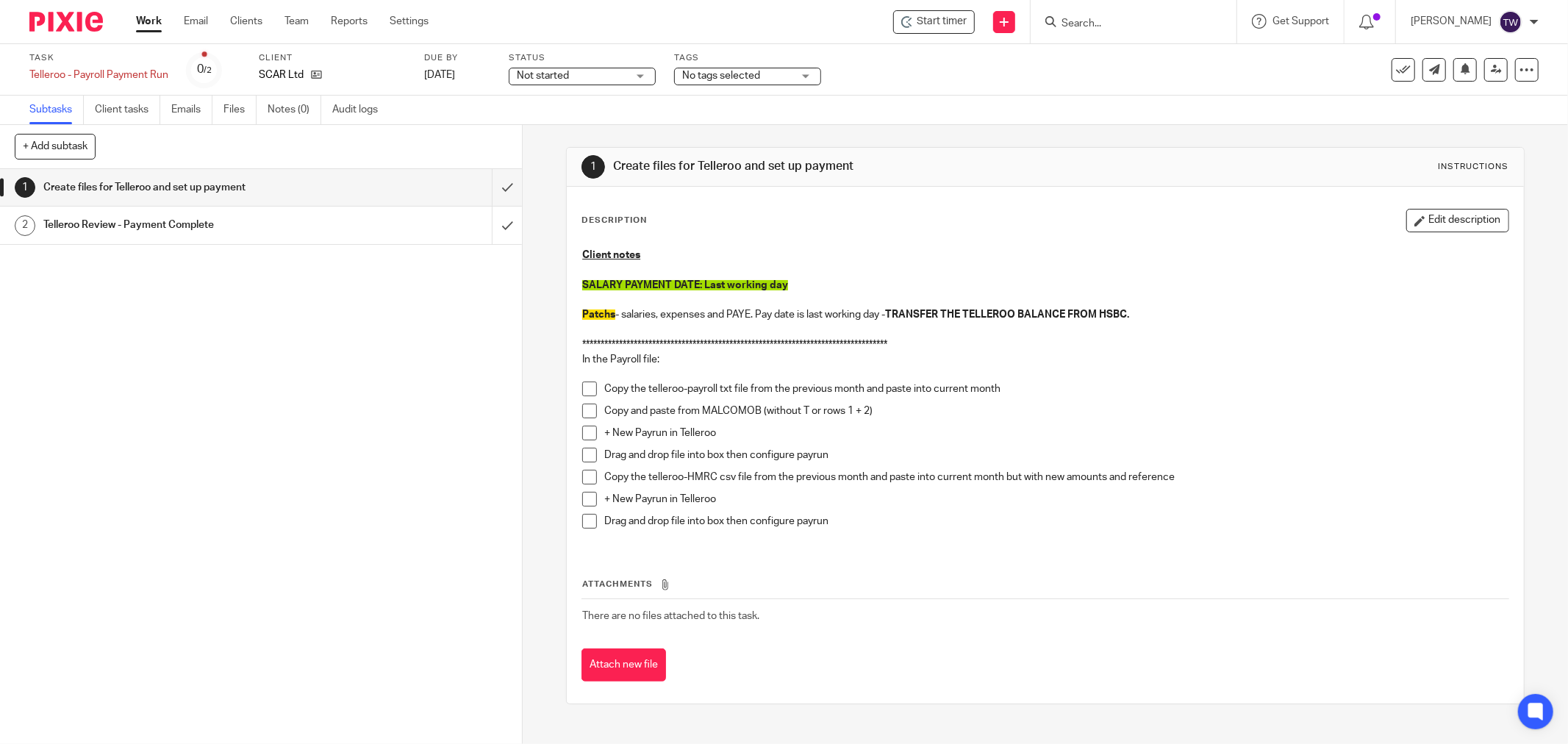
click at [145, 23] on link "Work" at bounding box center [148, 21] width 26 height 15
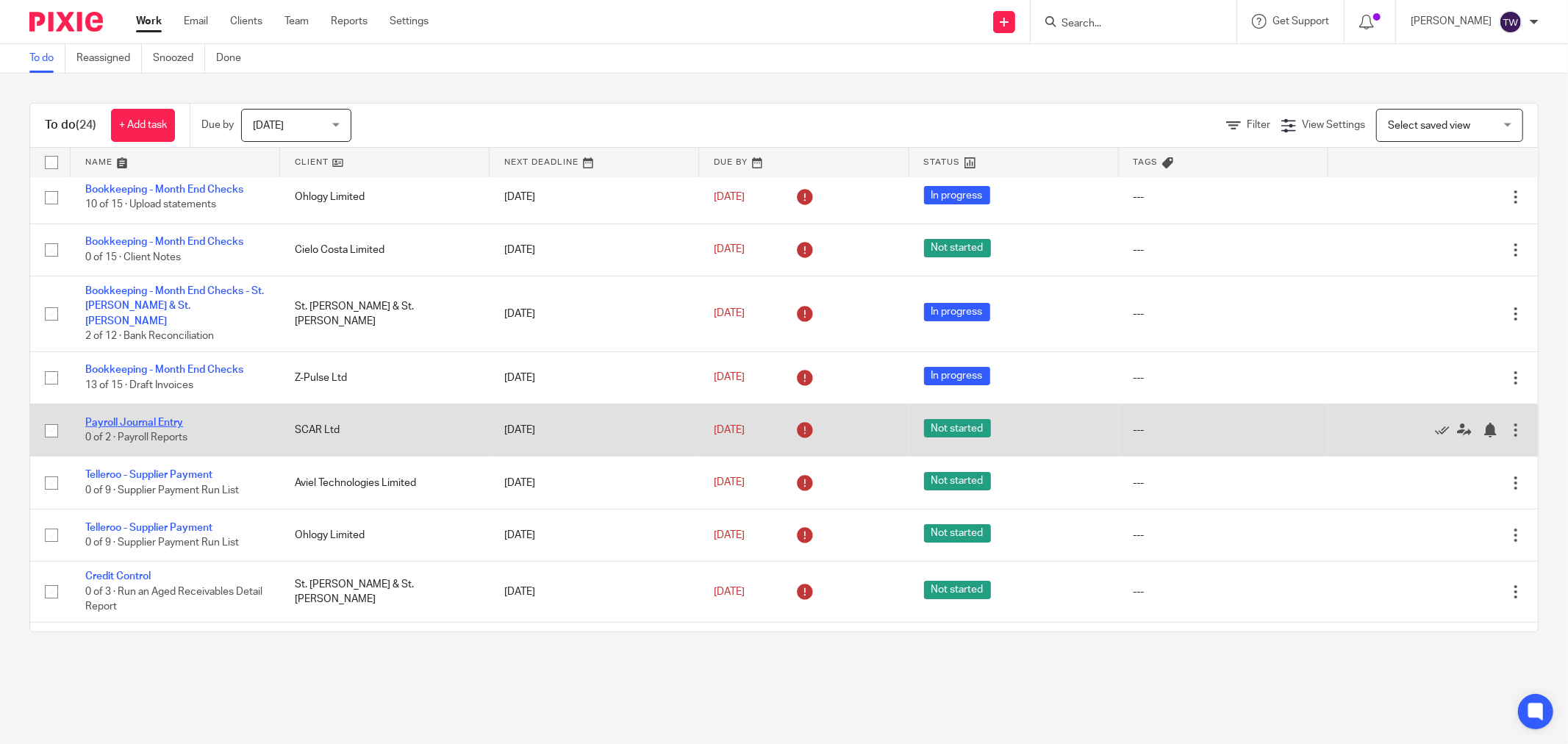
scroll to position [163, 0]
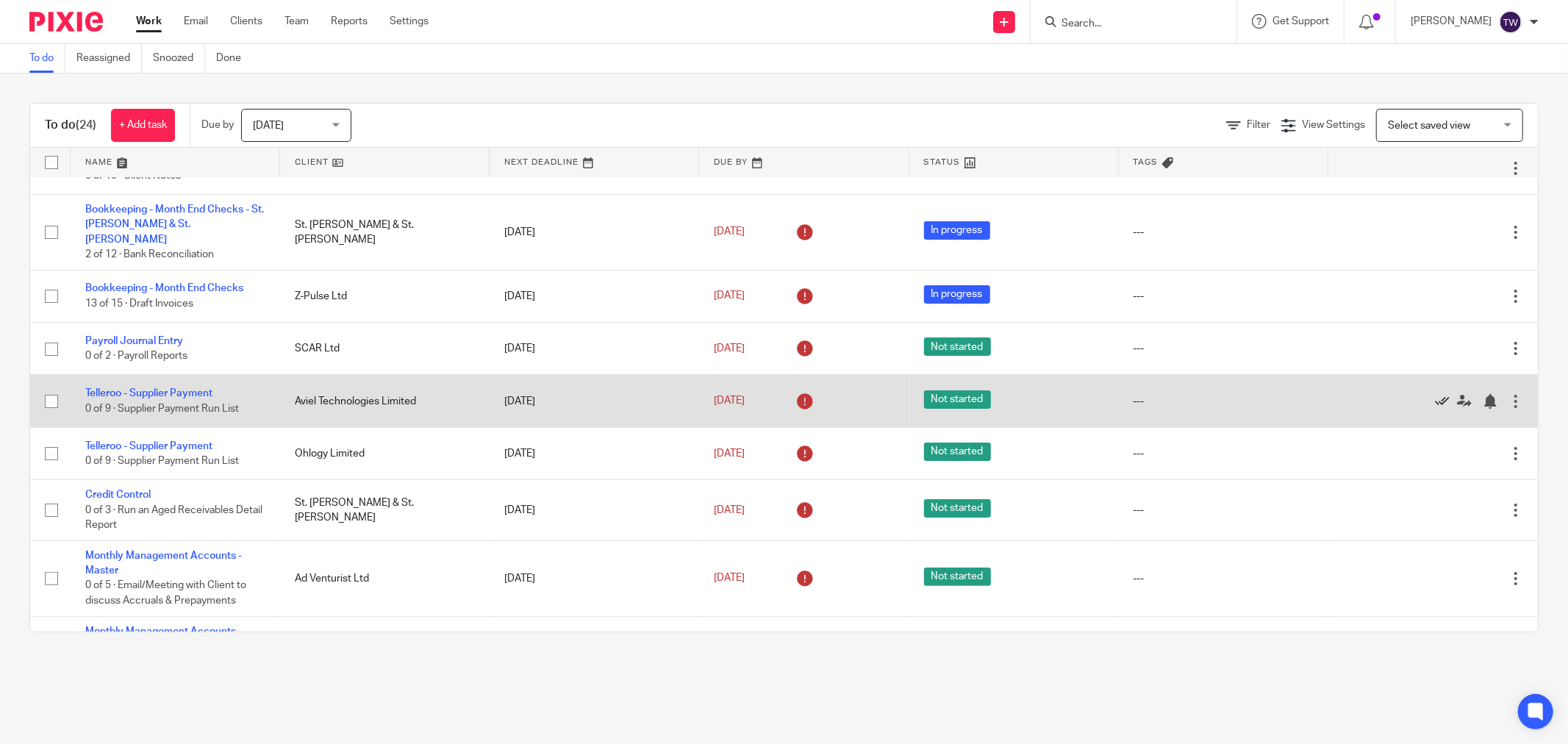
click at [1435, 394] on link at bounding box center [1446, 401] width 22 height 15
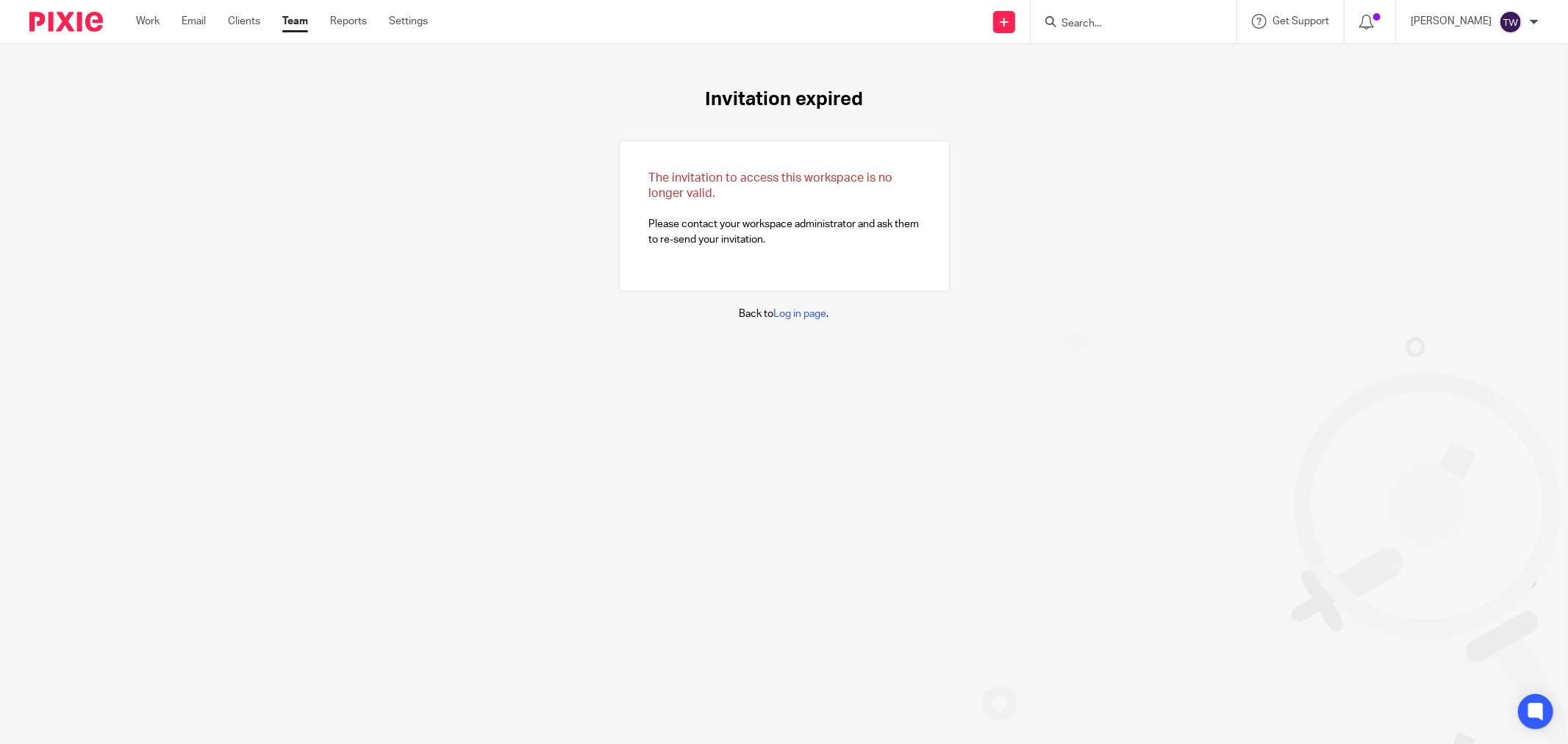
drag, startPoint x: 136, startPoint y: 26, endPoint x: 152, endPoint y: 35, distance: 18.4
click at [137, 26] on link "Work" at bounding box center [147, 21] width 24 height 15
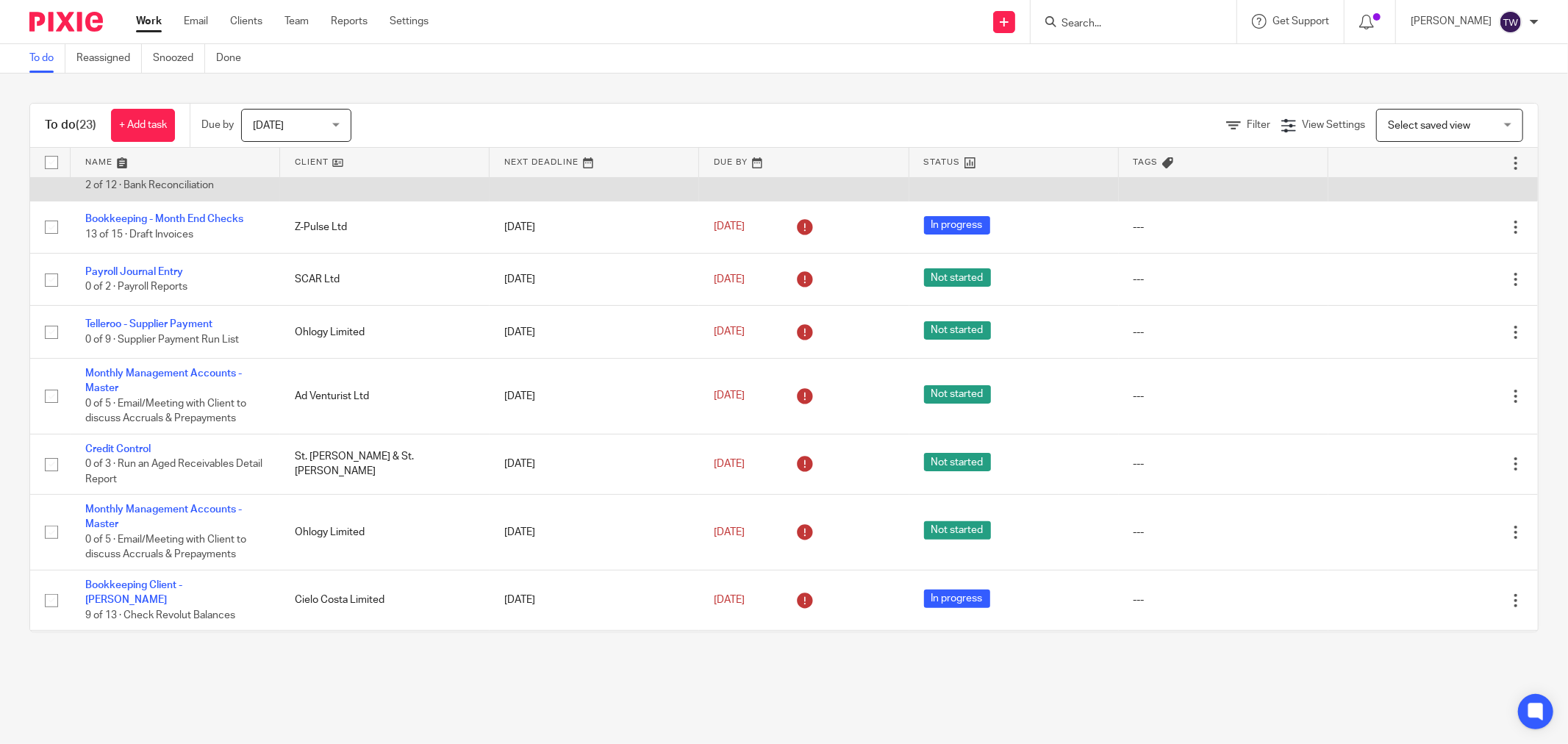
scroll to position [203, 0]
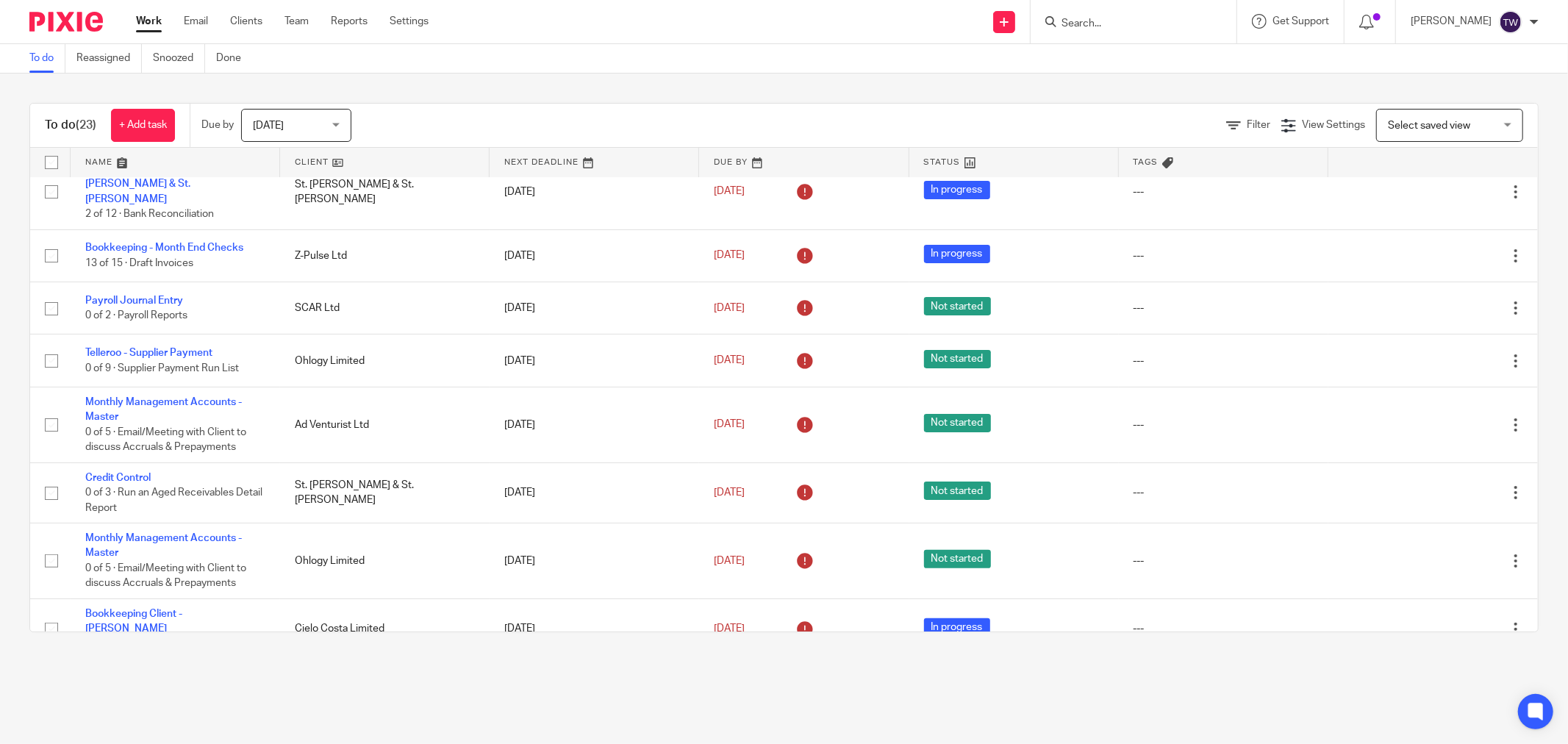
click at [313, 162] on link at bounding box center [385, 162] width 210 height 29
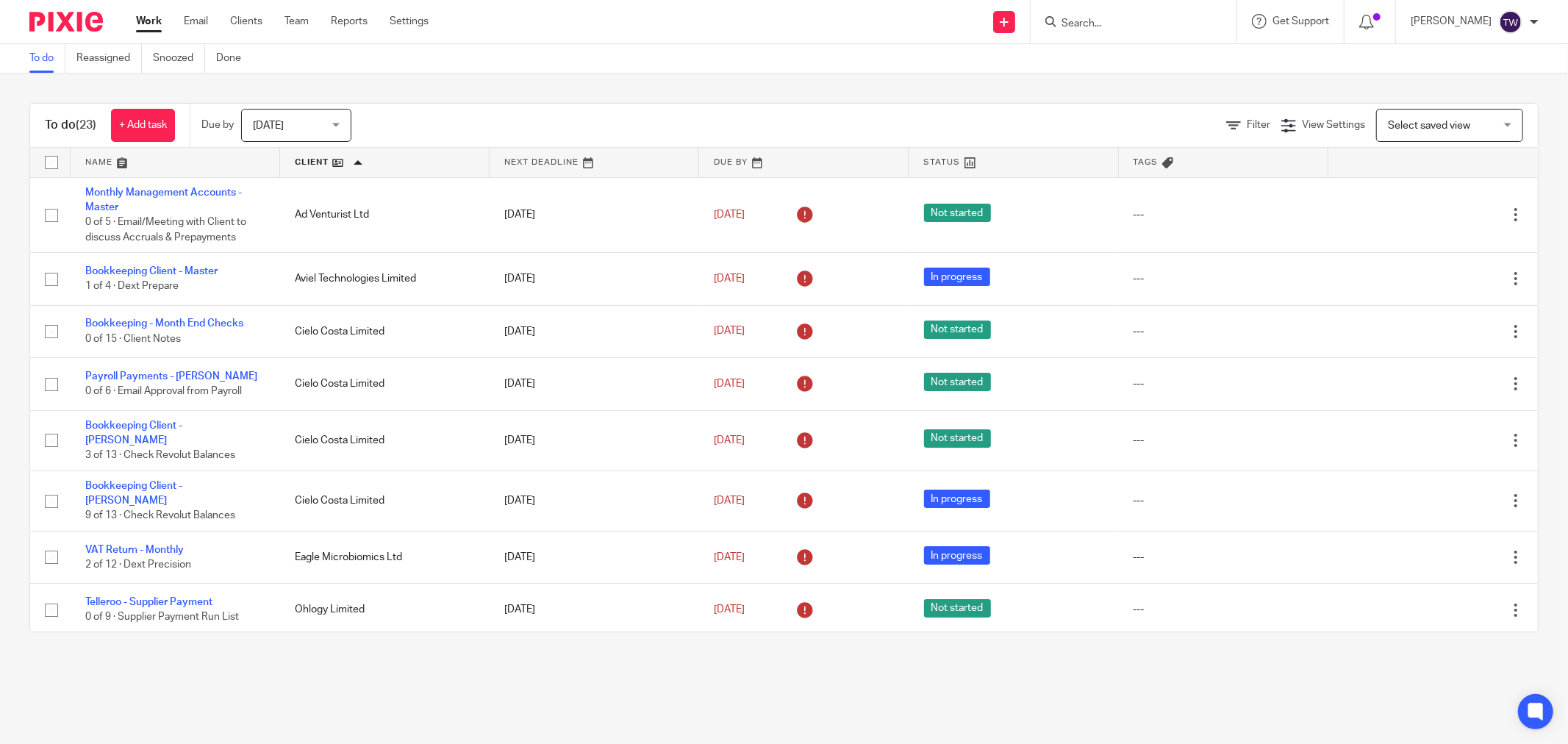
click at [214, 61] on ul "To do Reassigned Snoozed Done" at bounding box center [146, 58] width 234 height 29
click at [226, 63] on link "Done" at bounding box center [233, 58] width 36 height 29
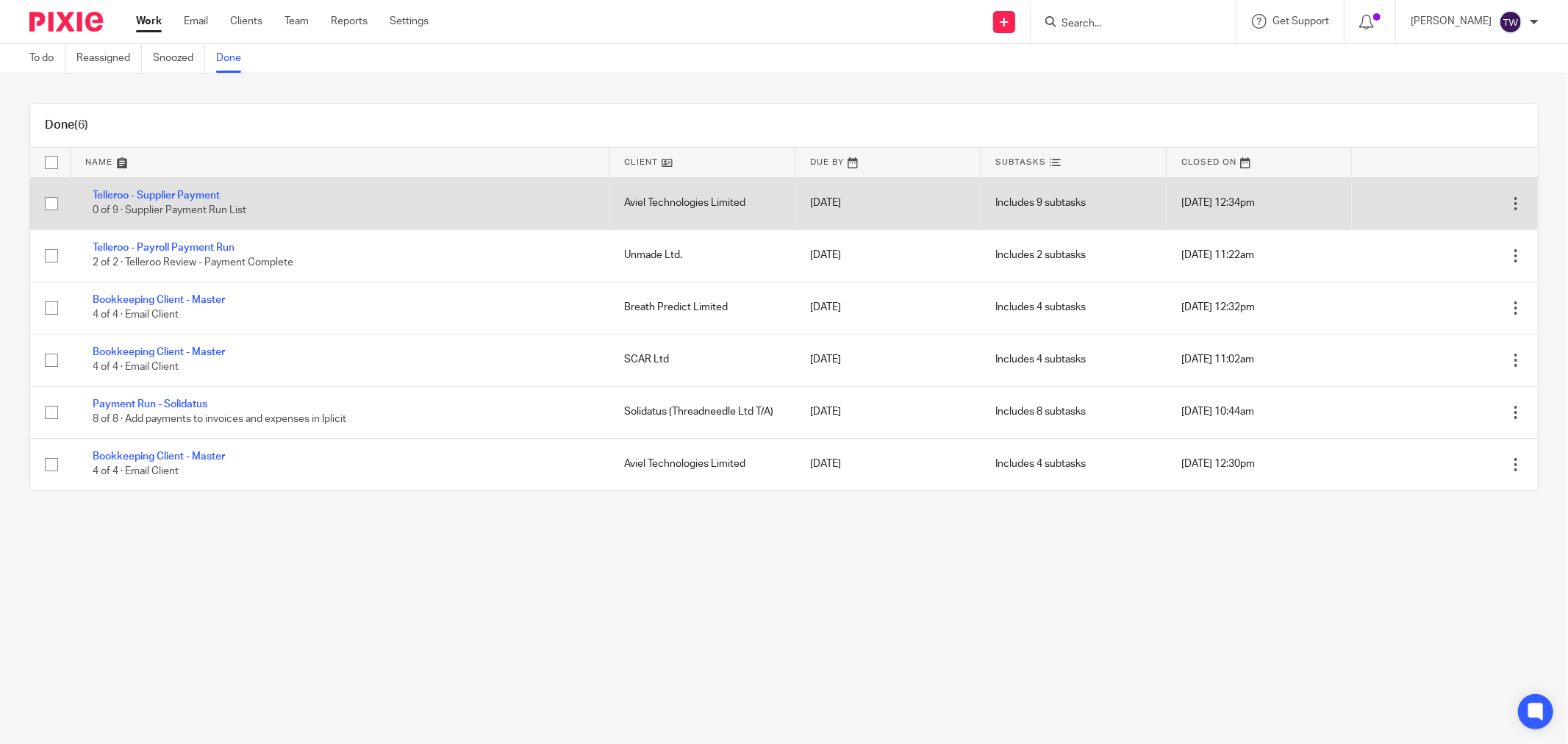
click at [1488, 213] on div "Open Delete" at bounding box center [1445, 203] width 157 height 37
click at [1508, 203] on div at bounding box center [1515, 203] width 15 height 15
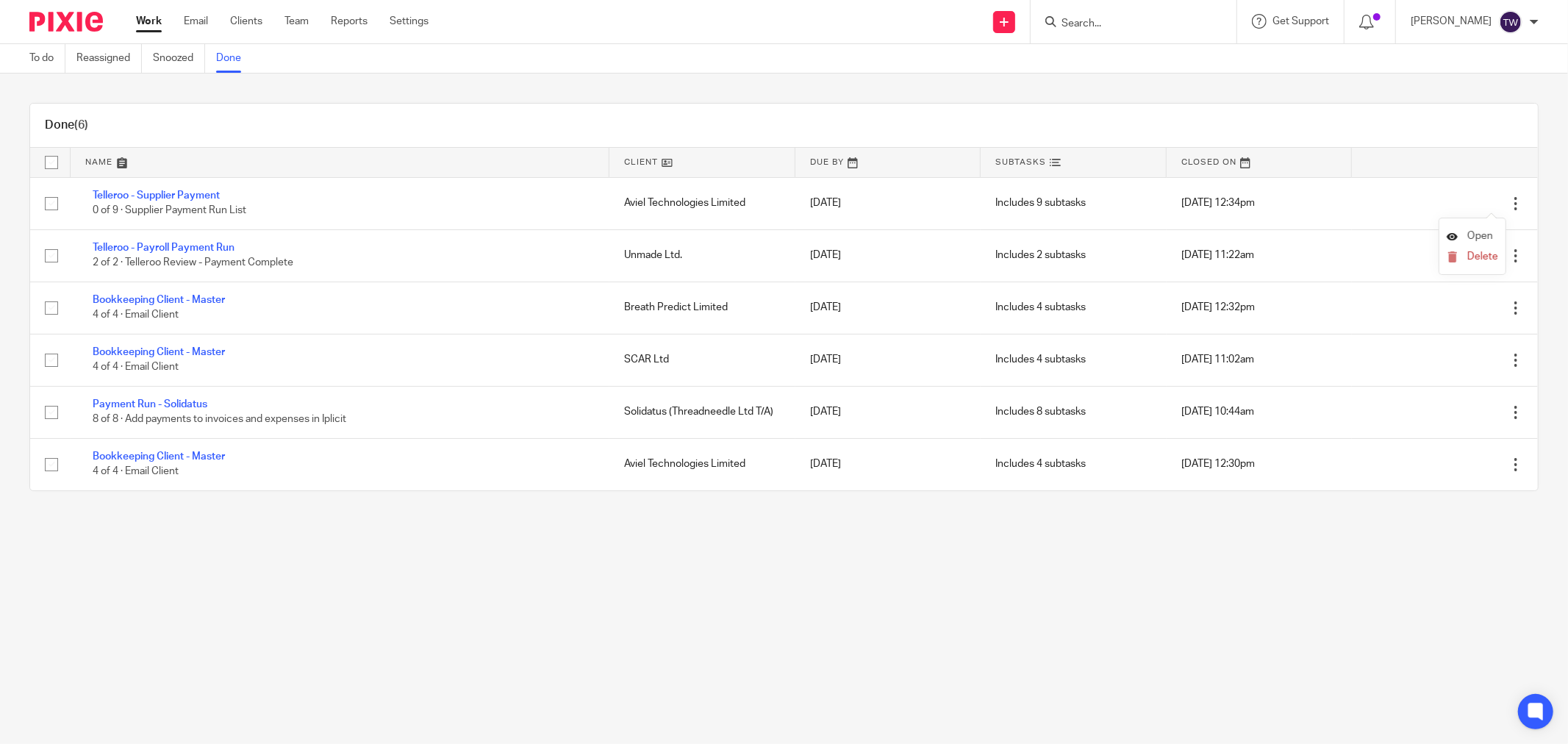
click at [1485, 236] on span "Open" at bounding box center [1480, 236] width 26 height 11
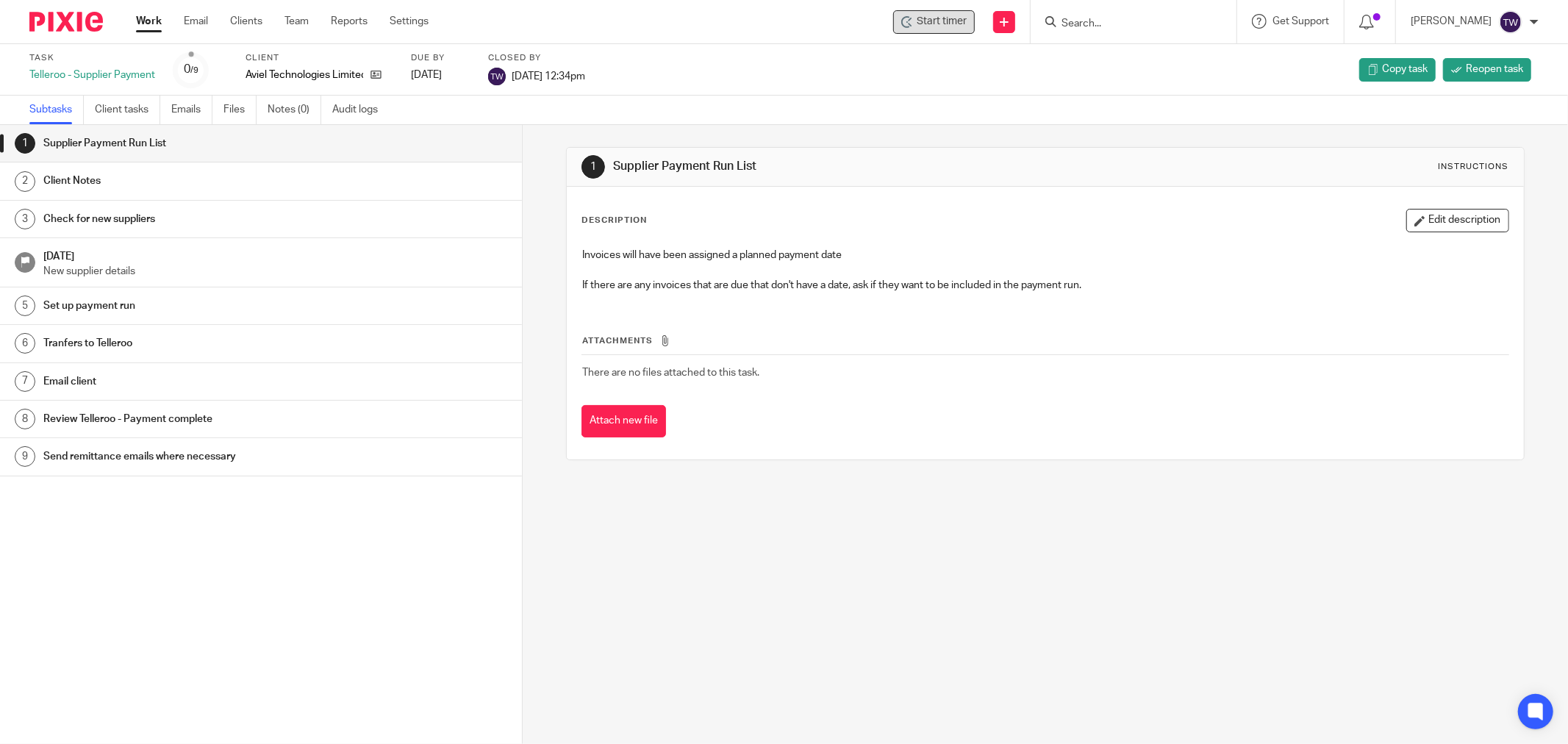
click at [946, 20] on span "Start timer" at bounding box center [941, 22] width 50 height 16
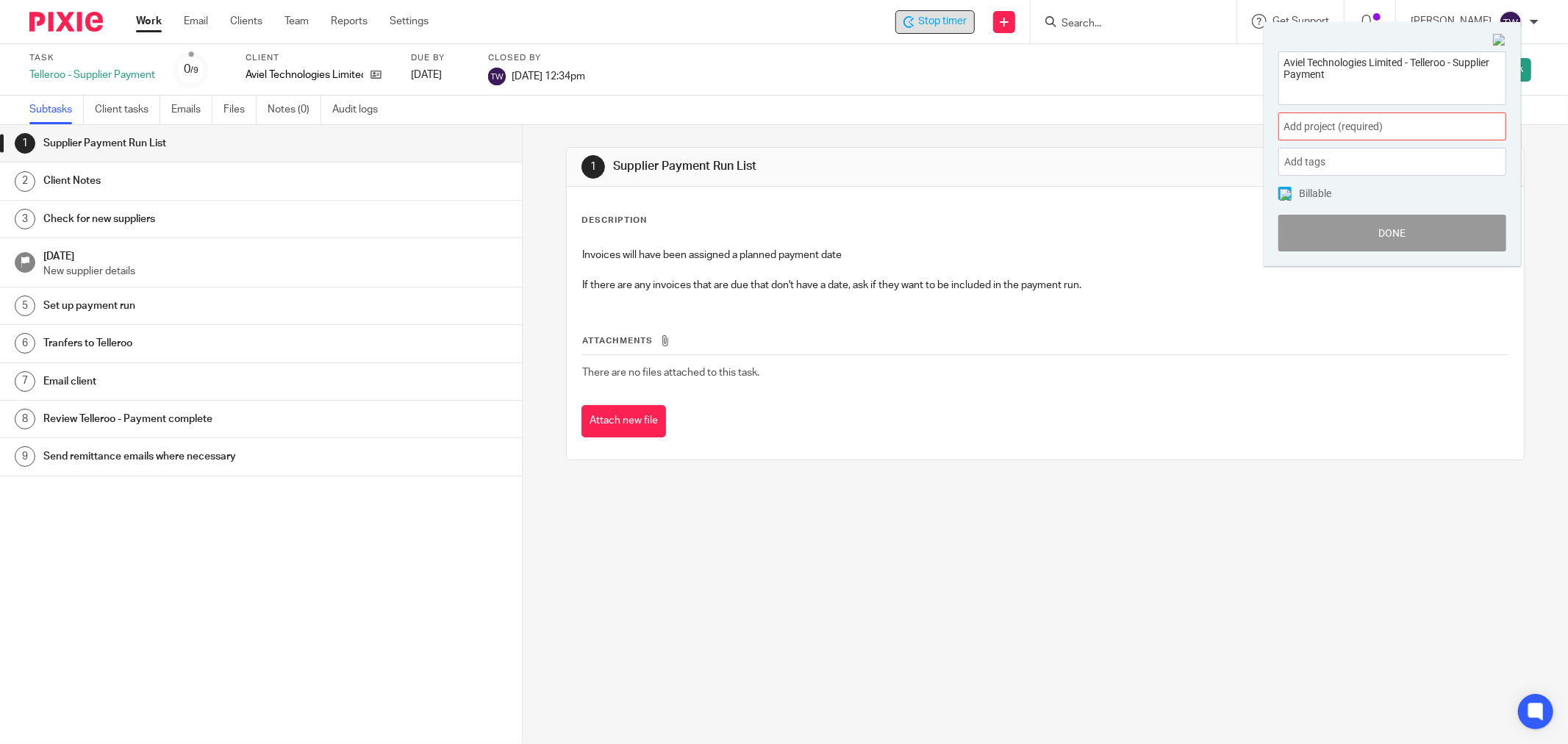
click at [1319, 122] on span "Add project (required) :" at bounding box center [1376, 127] width 185 height 16
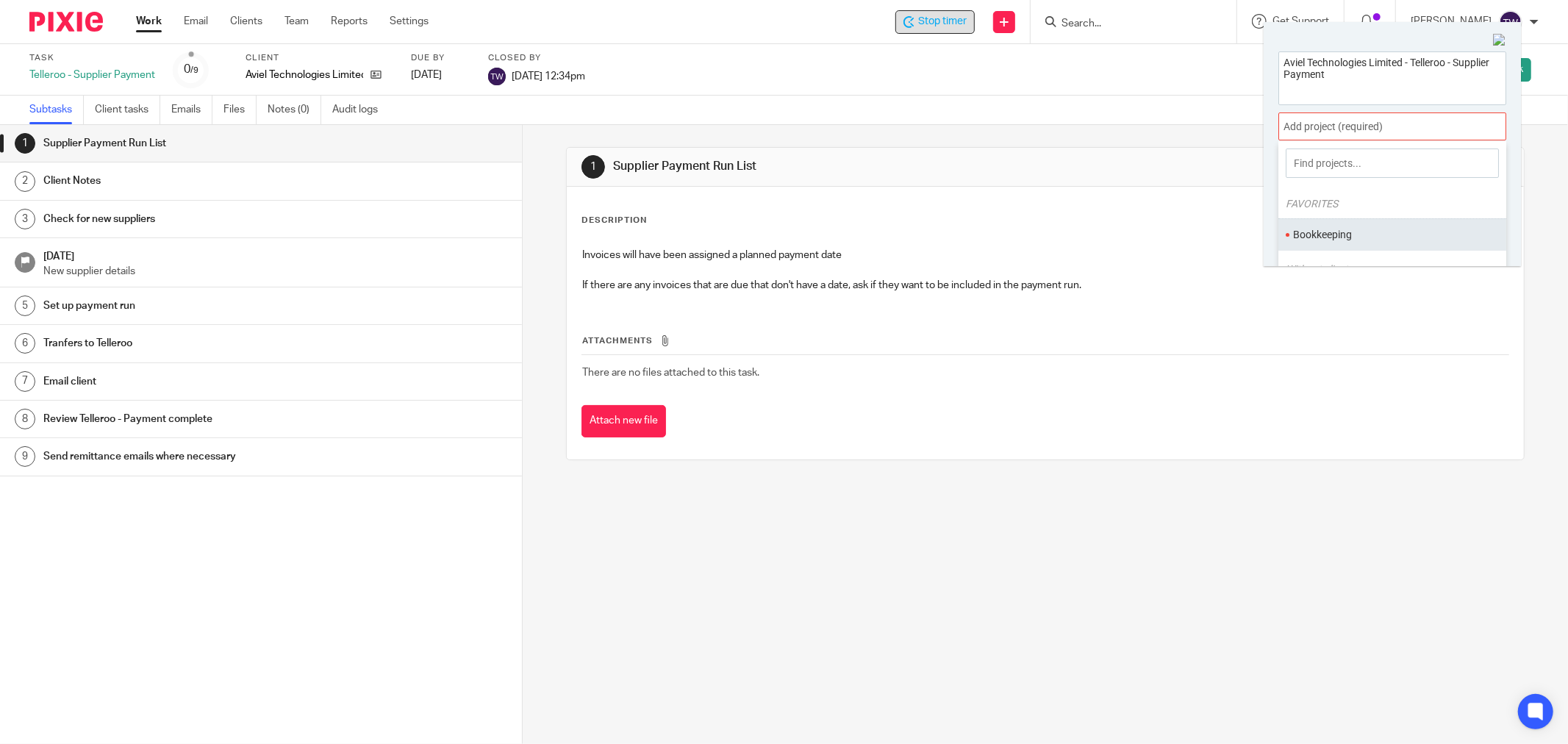
click at [1317, 236] on li "Bookkeeping" at bounding box center [1389, 235] width 192 height 16
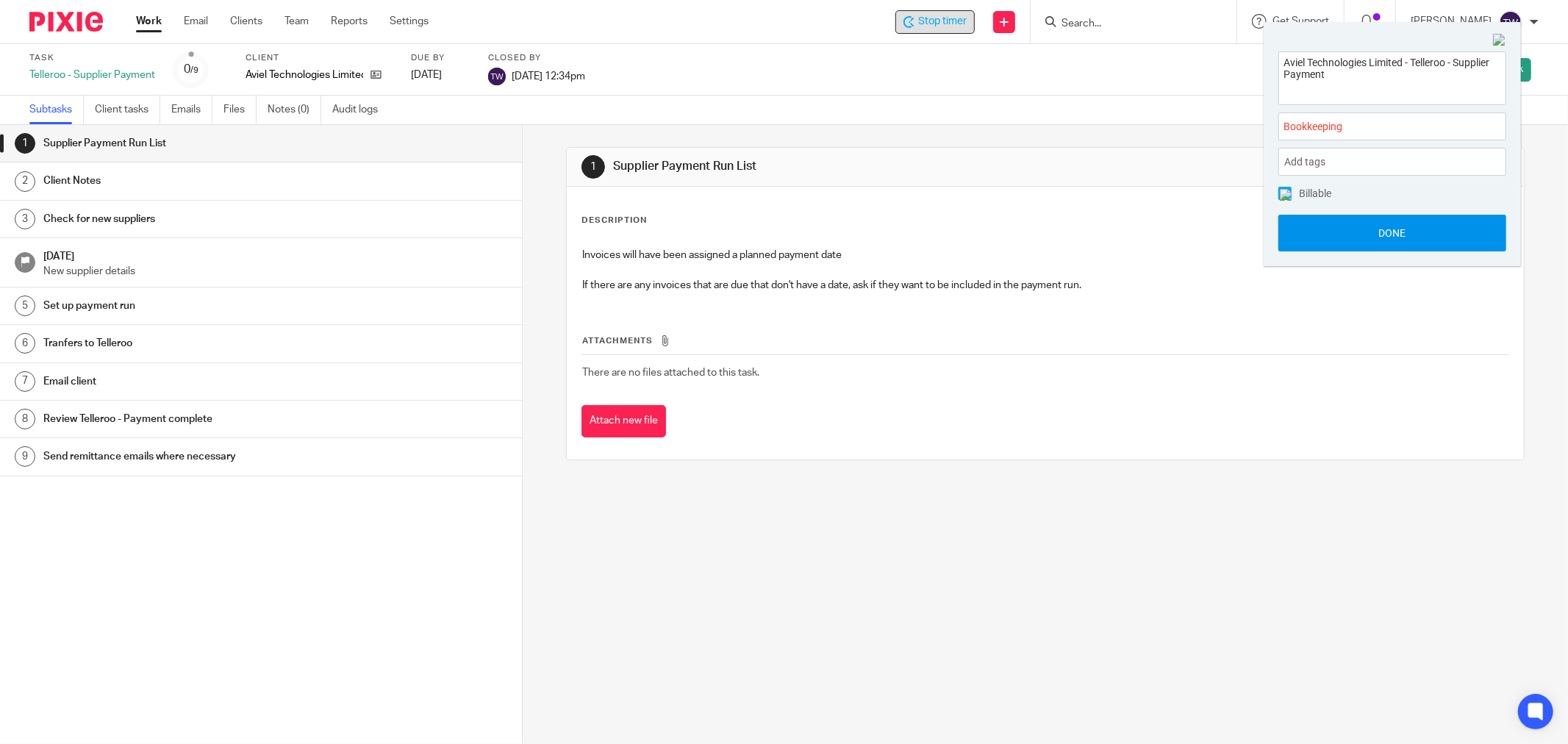
click at [1312, 222] on button "Done" at bounding box center [1392, 233] width 228 height 37
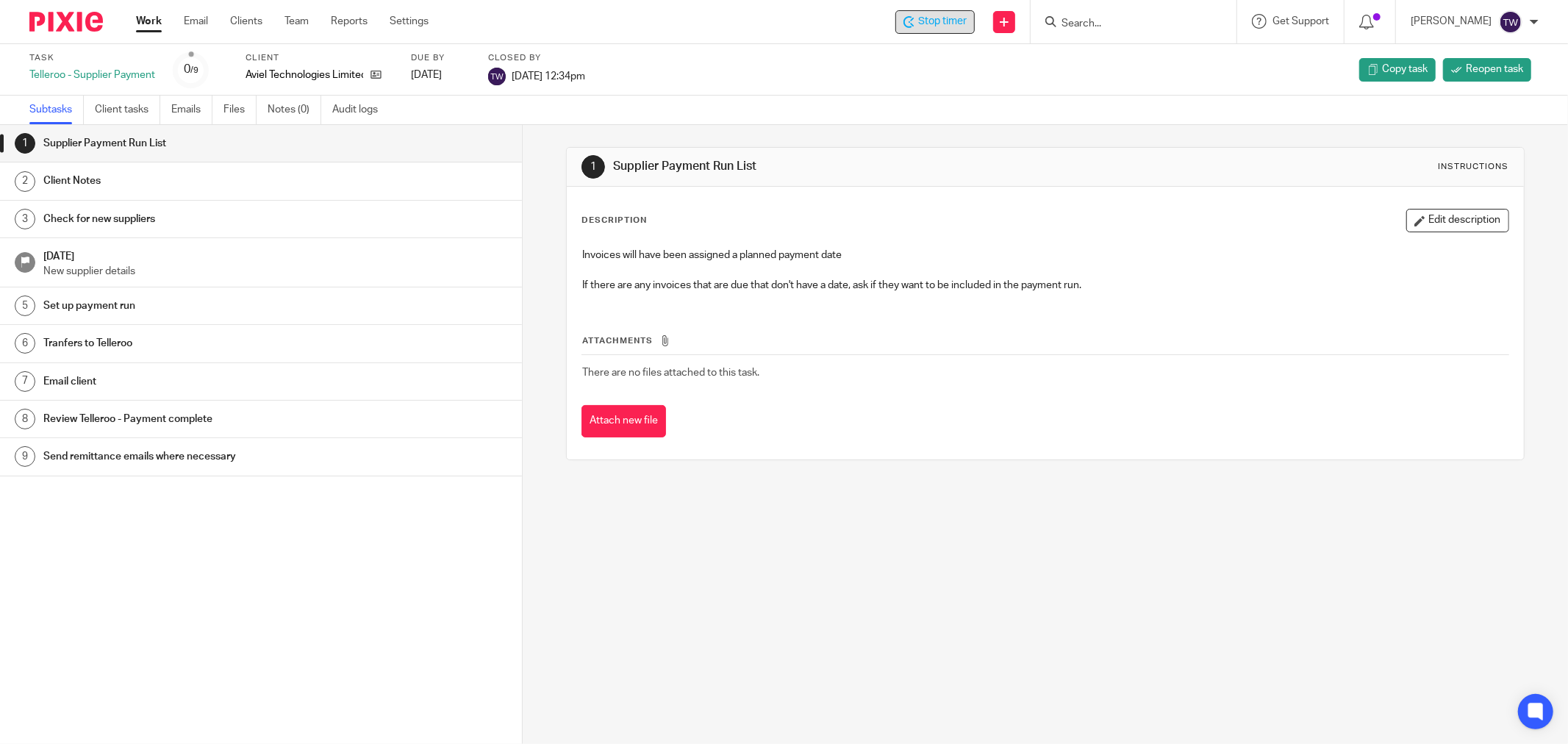
click at [348, 152] on div "Supplier Payment Run List" at bounding box center [275, 143] width 464 height 22
click at [369, 225] on div "Check for new suppliers" at bounding box center [275, 218] width 464 height 22
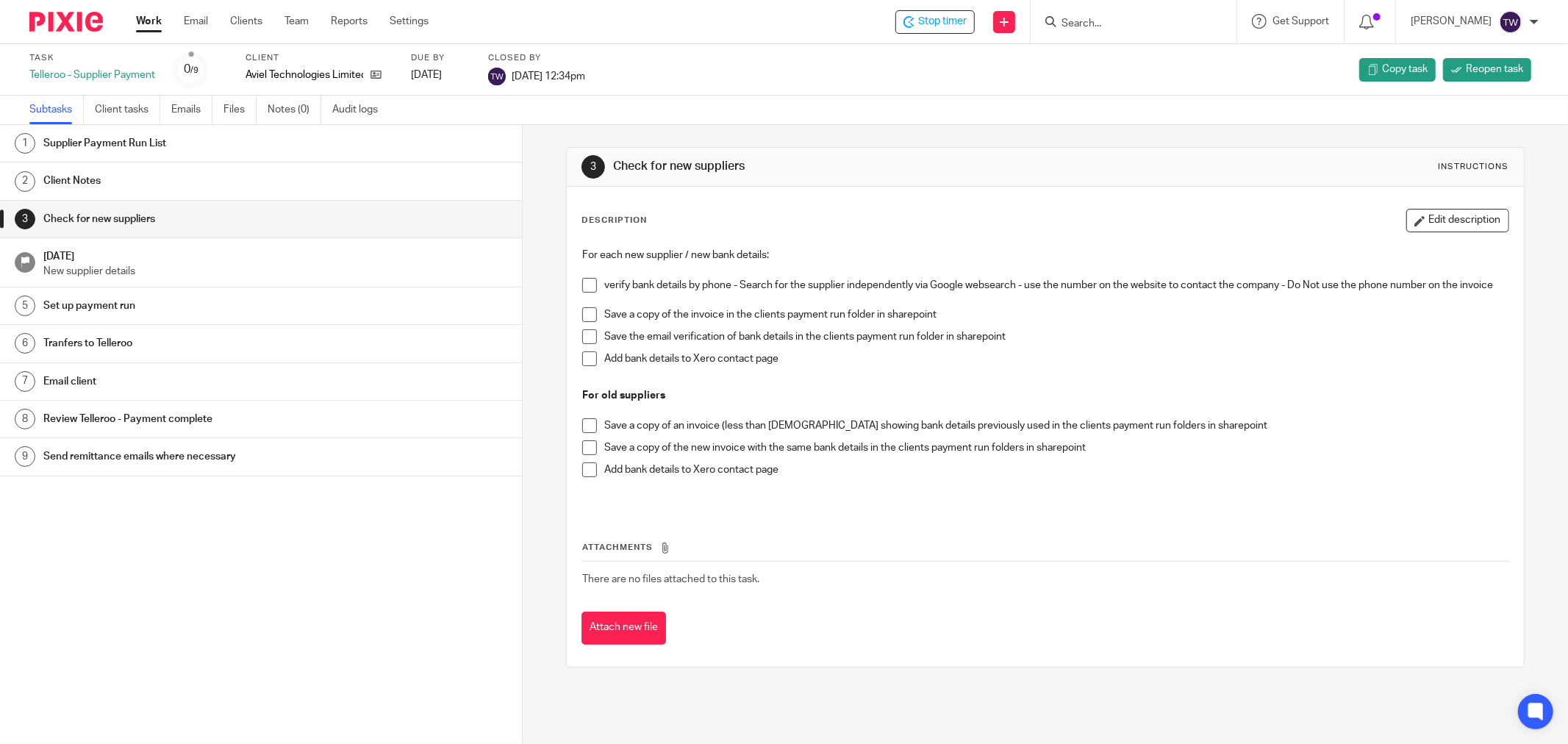
click at [491, 222] on link "3 Check for new suppliers" at bounding box center [261, 219] width 522 height 37
click at [1485, 69] on span "Reopen task" at bounding box center [1494, 69] width 57 height 15
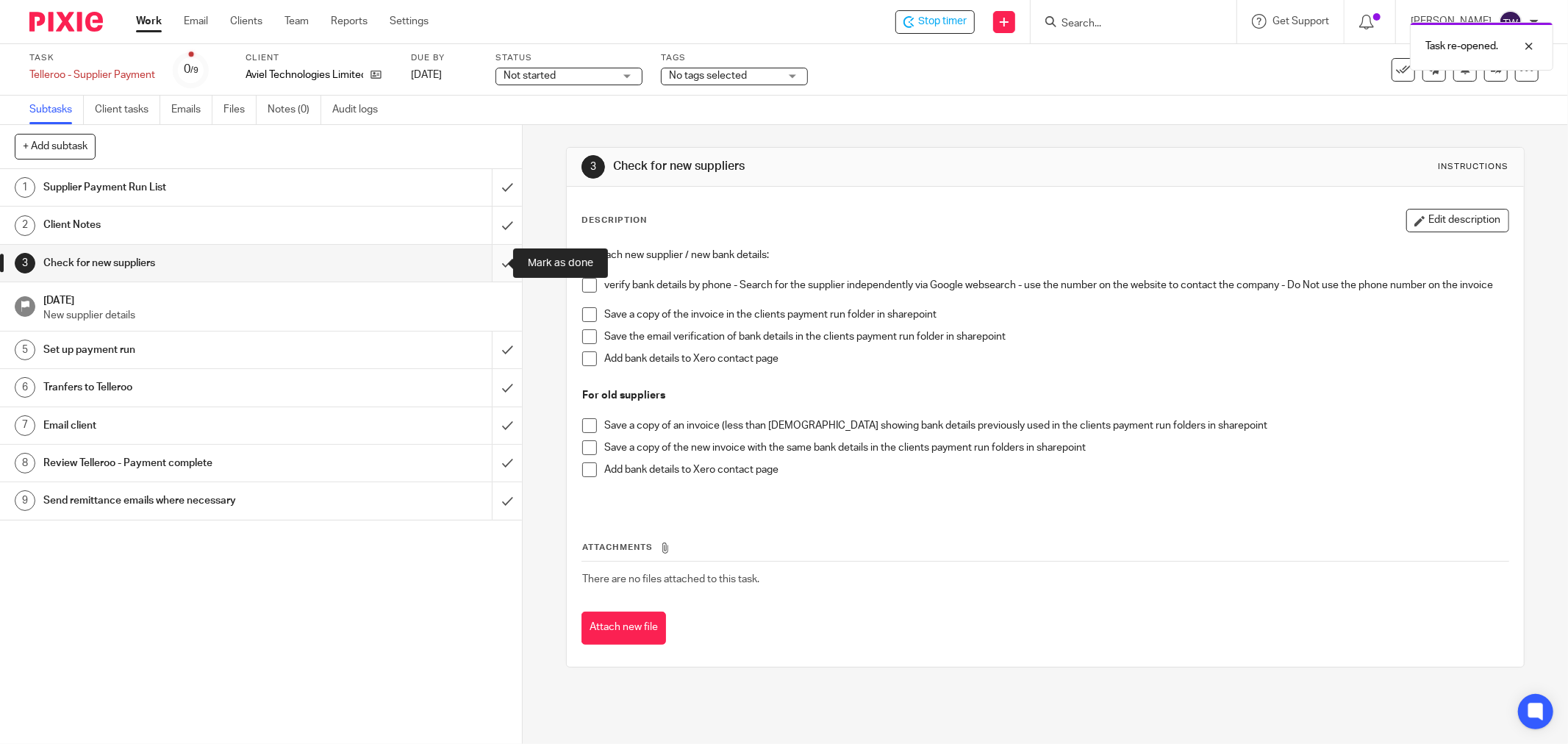
click at [501, 257] on input "submit" at bounding box center [261, 263] width 522 height 37
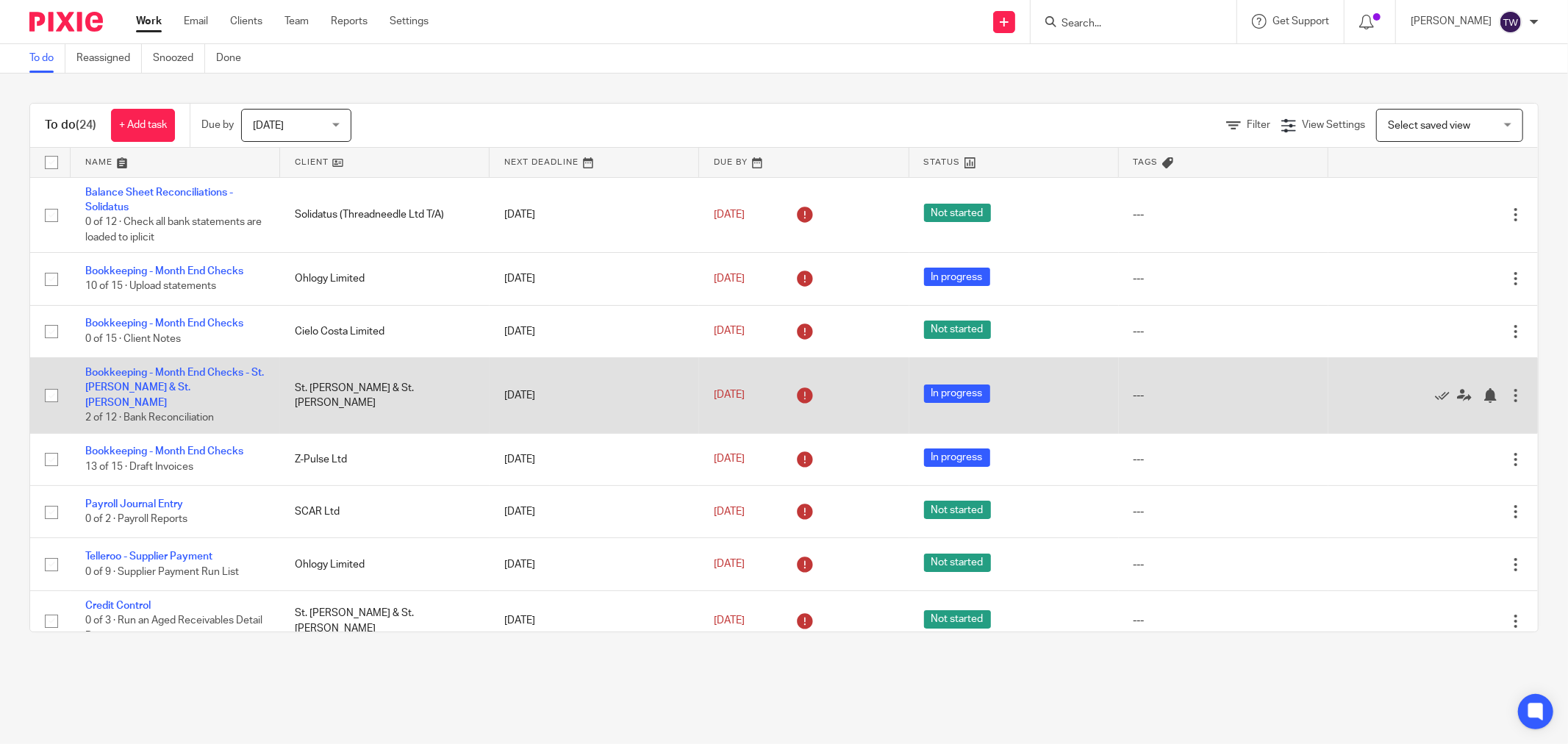
scroll to position [163, 0]
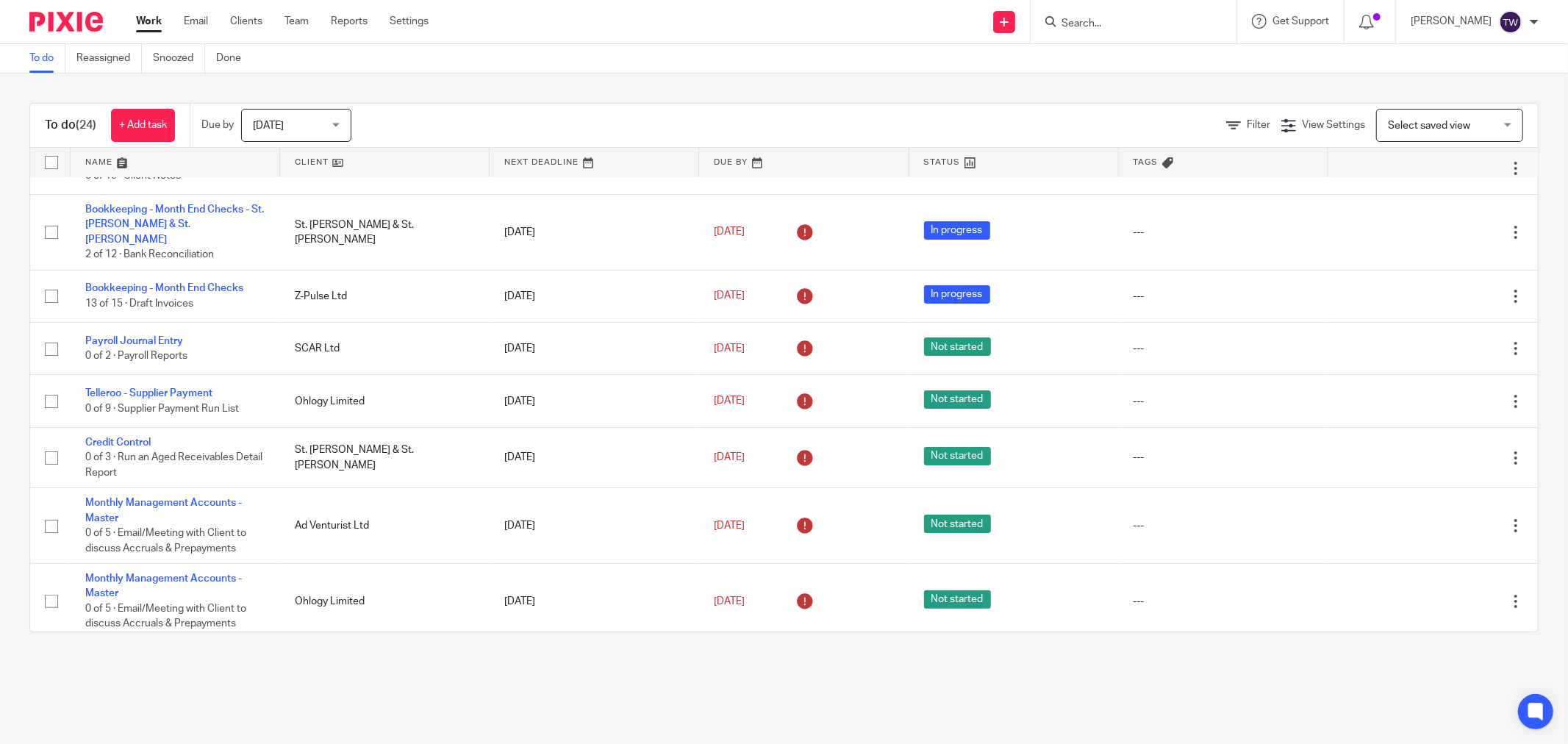
click at [143, 7] on div "Work Email Clients Team Reports Settings Work Email Clients Team Reports Settin…" at bounding box center [286, 21] width 329 height 43
click at [143, 17] on link "Work" at bounding box center [148, 21] width 26 height 15
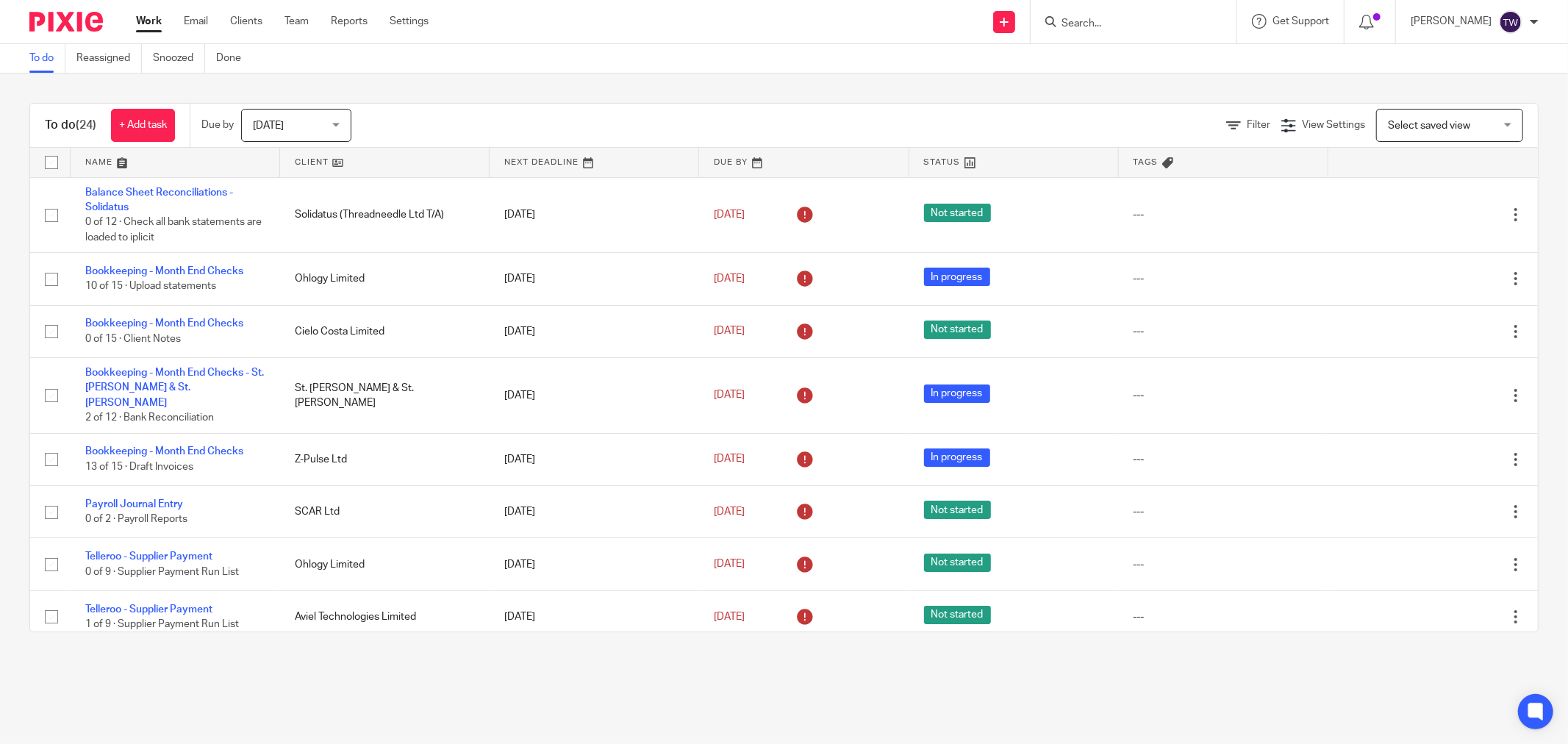
click at [314, 158] on link at bounding box center [385, 162] width 210 height 29
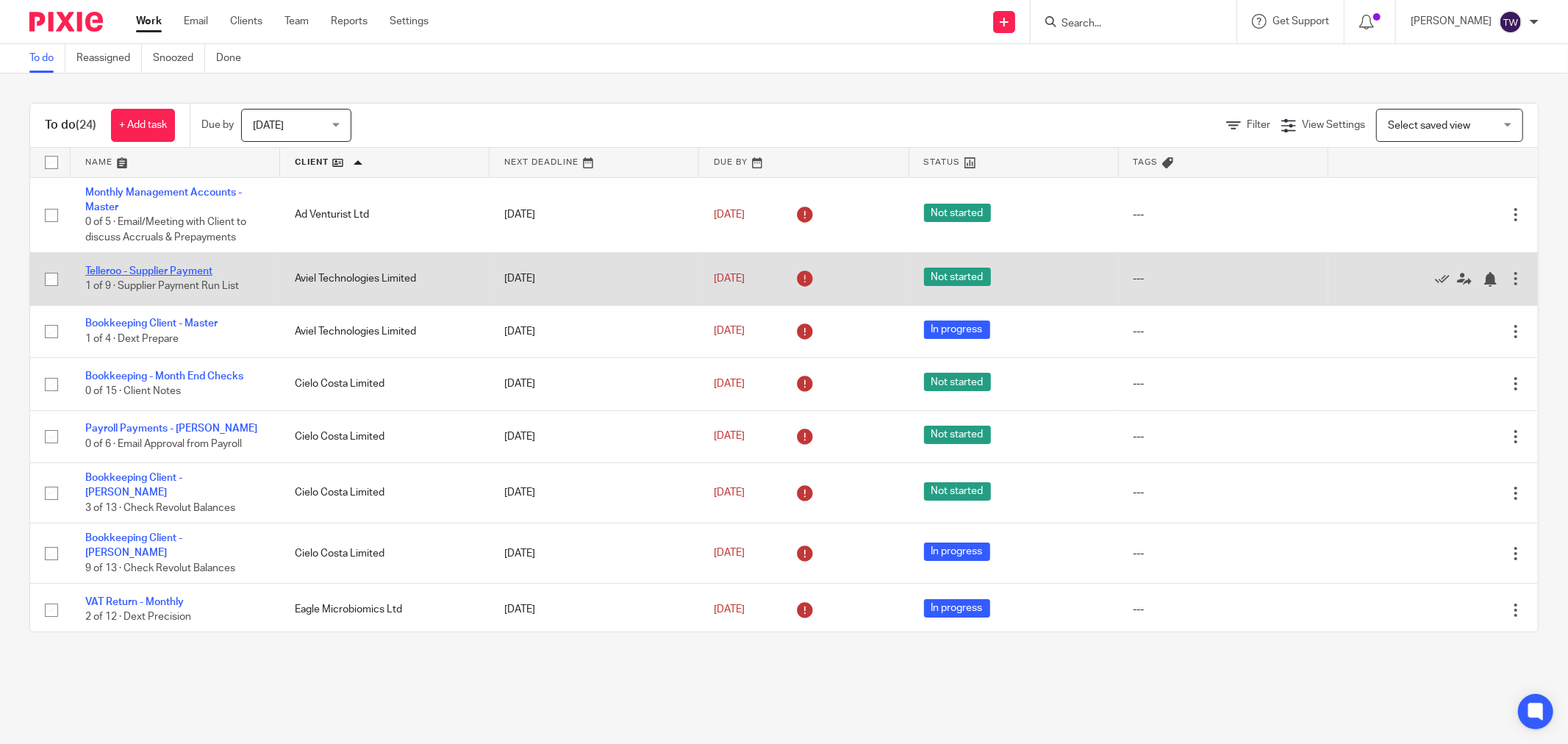
click at [181, 268] on link "Telleroo - Supplier Payment" at bounding box center [149, 271] width 127 height 11
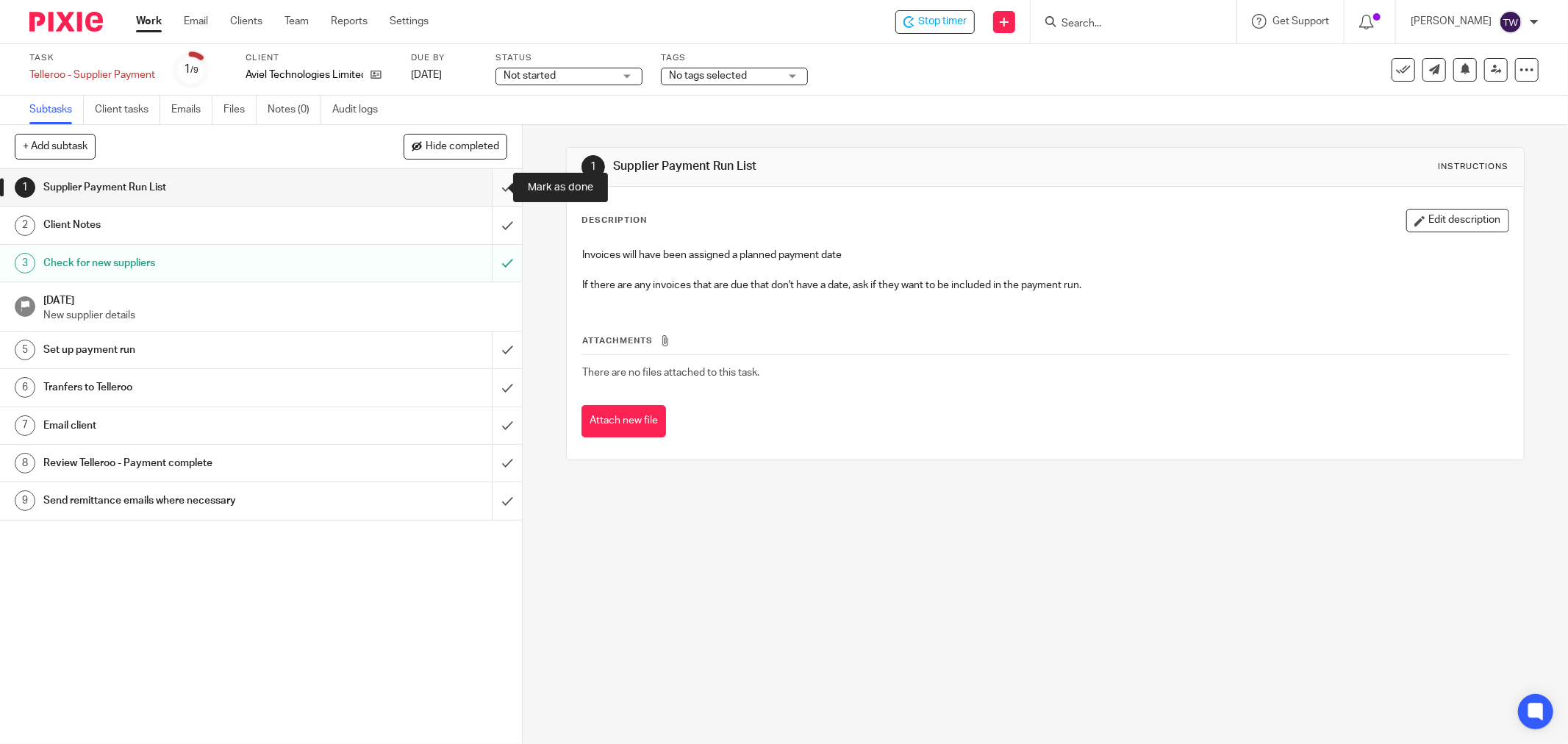
click at [488, 189] on input "submit" at bounding box center [261, 188] width 522 height 37
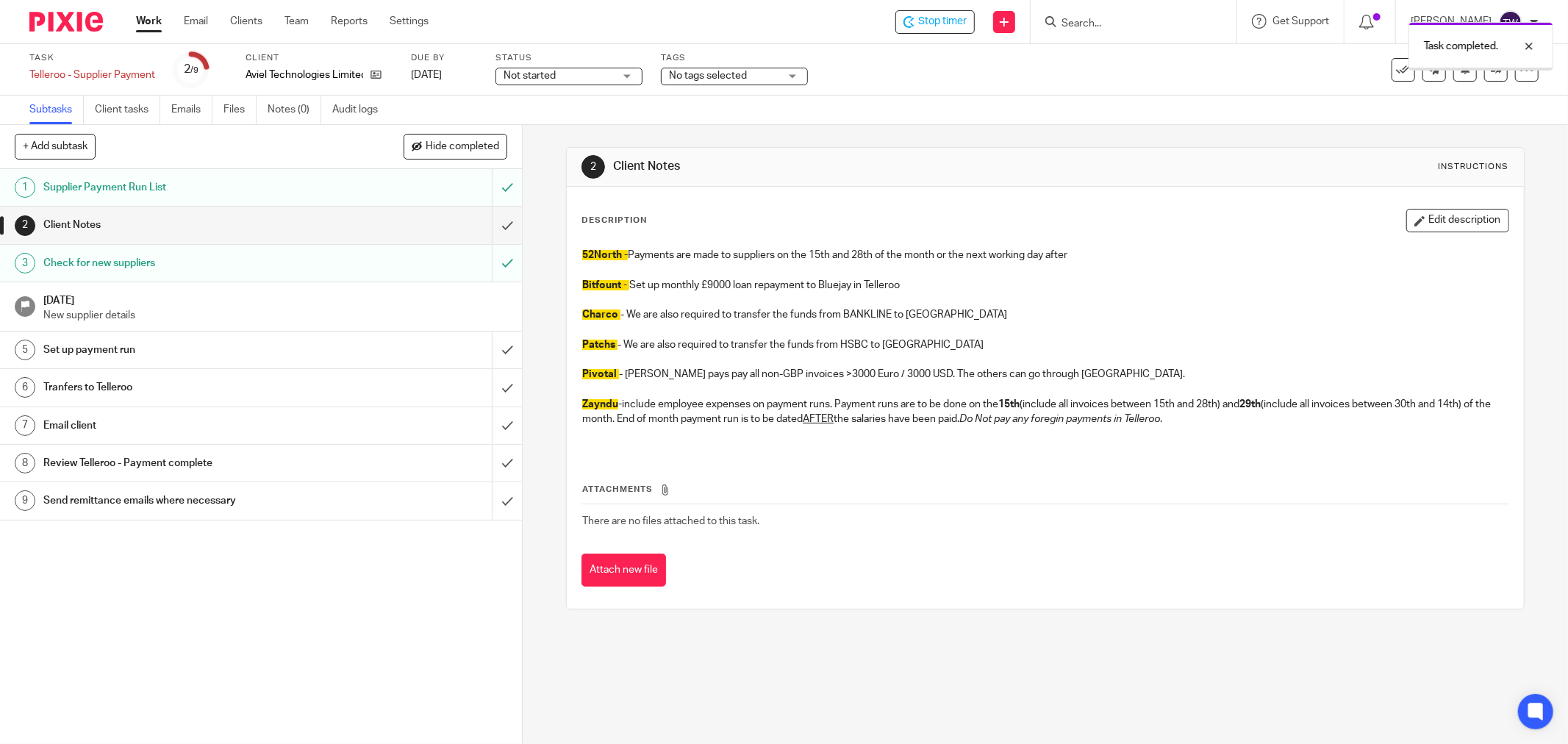
click at [486, 218] on input "submit" at bounding box center [261, 225] width 522 height 37
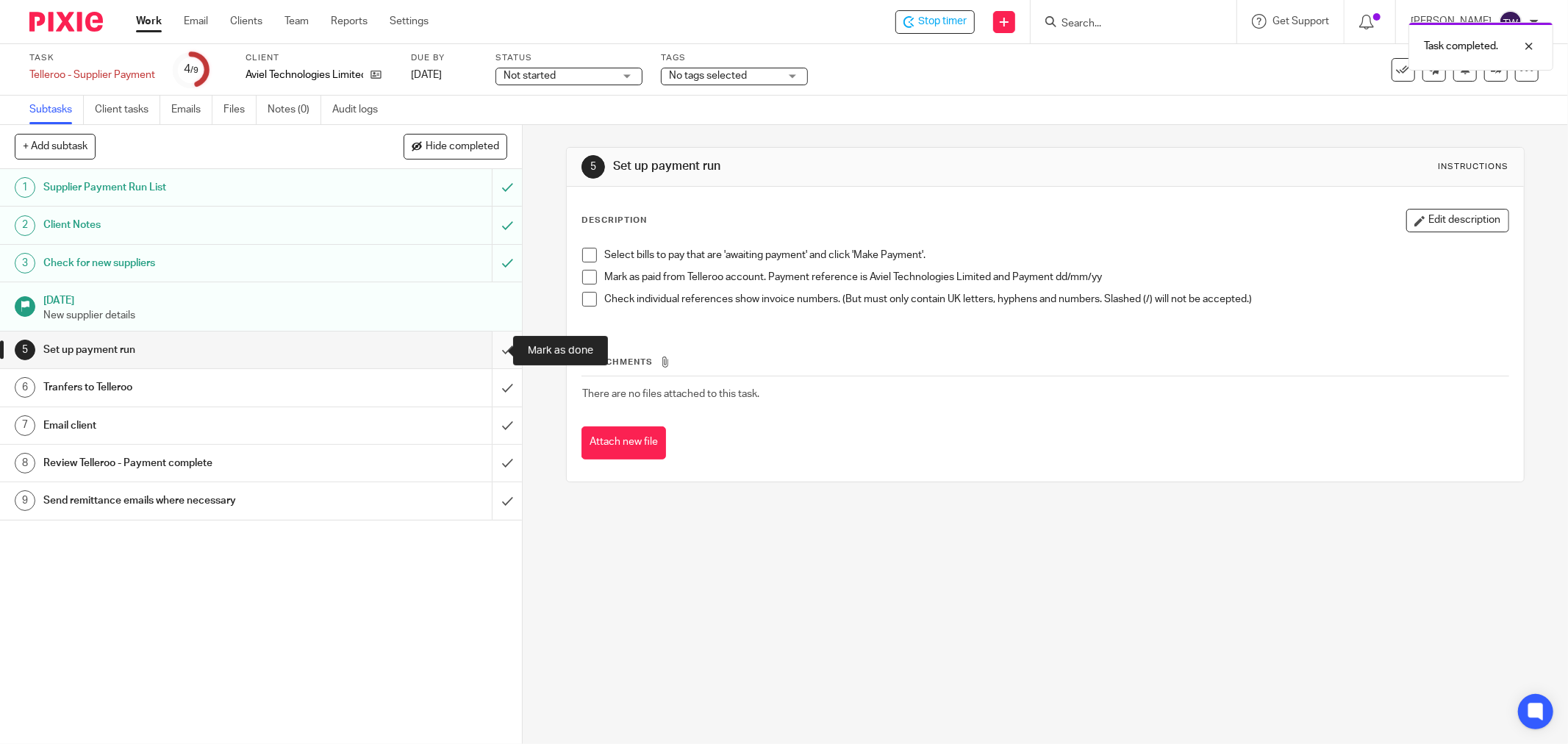
click at [493, 354] on input "submit" at bounding box center [261, 350] width 522 height 37
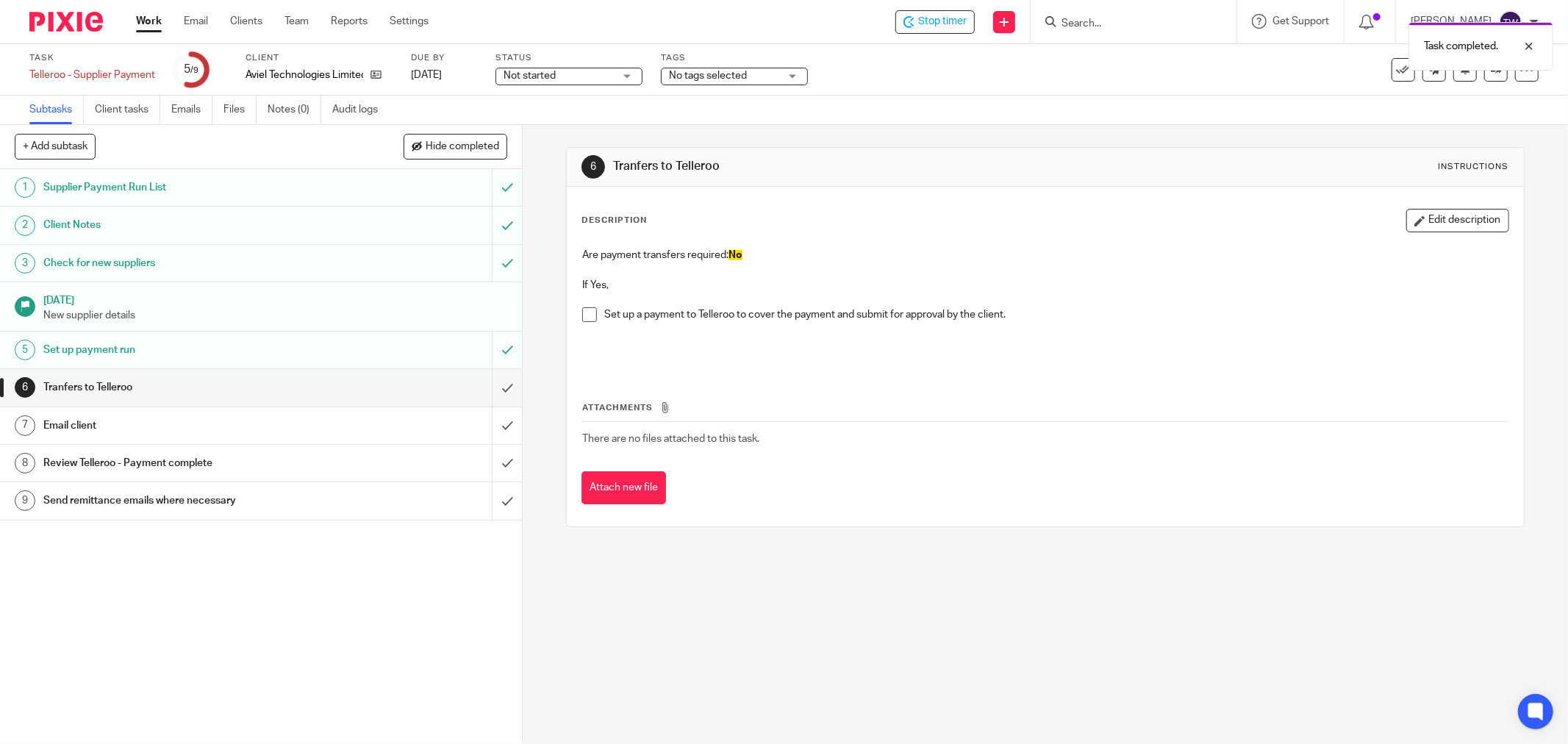
click at [607, 81] on span "Not started" at bounding box center [558, 77] width 110 height 16
click at [581, 119] on li "In progress" at bounding box center [569, 129] width 145 height 30
click at [144, 24] on link "Work" at bounding box center [148, 21] width 26 height 15
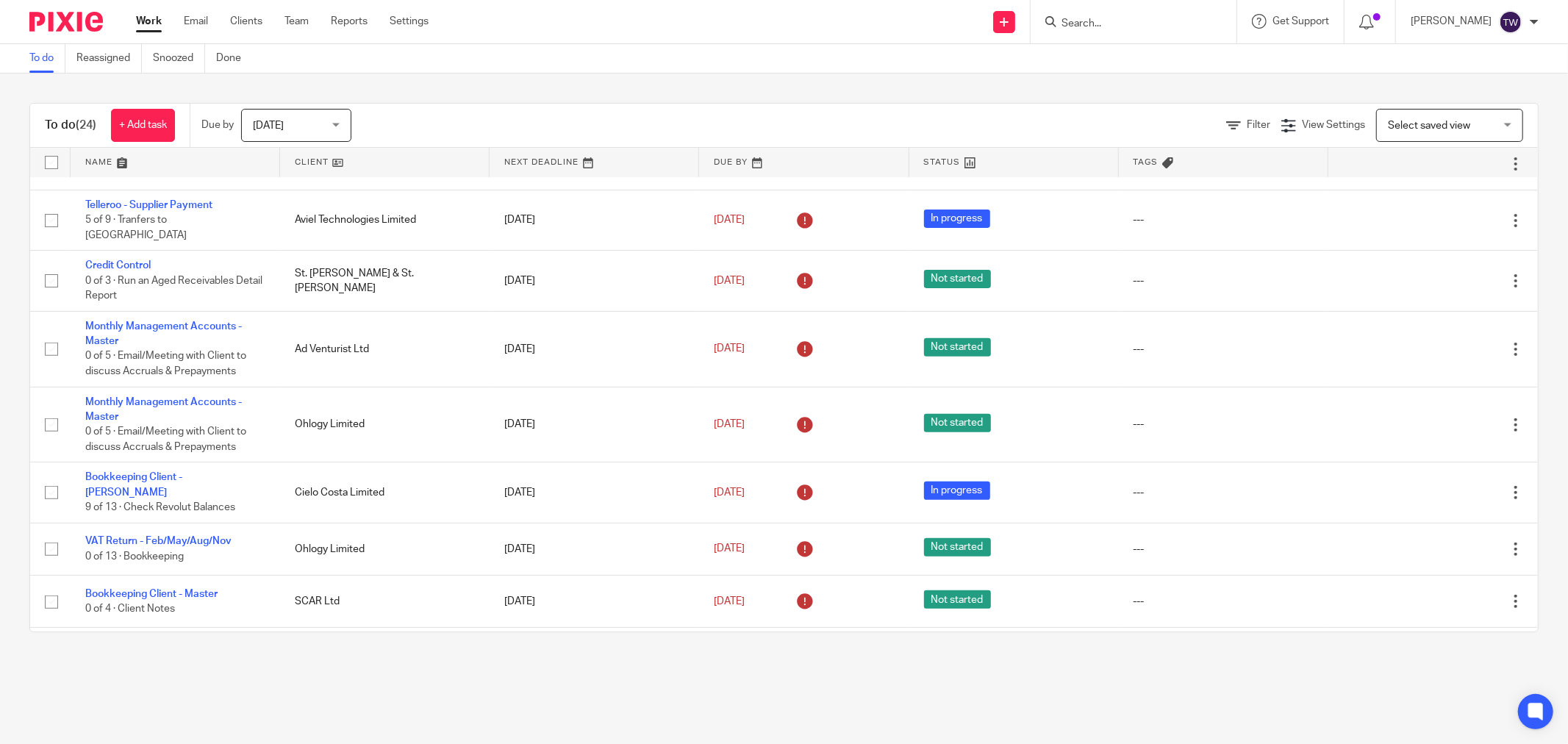
scroll to position [408, 0]
